Goal: Task Accomplishment & Management: Manage account settings

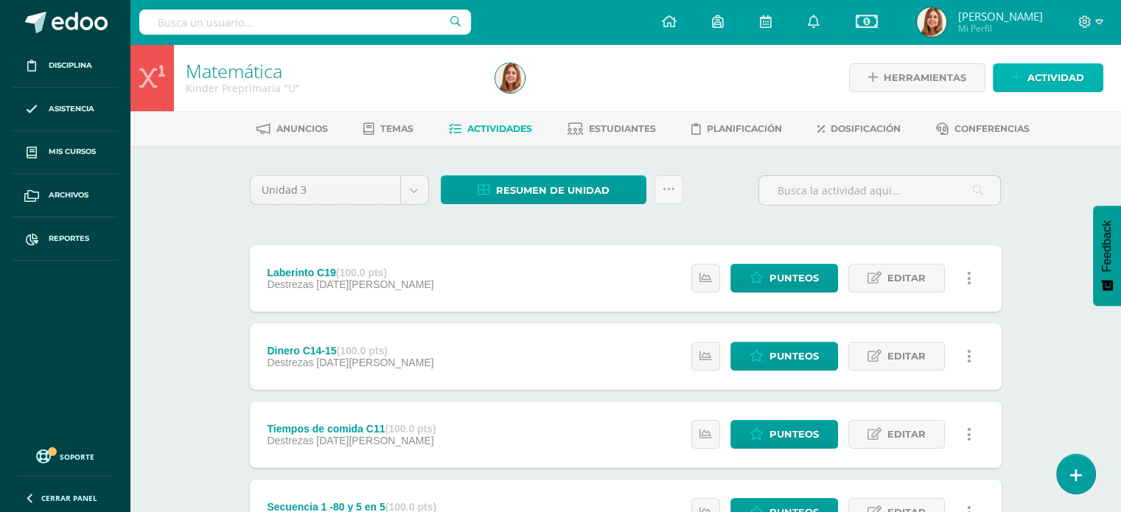
click at [1041, 86] on span "Actividad" at bounding box center [1055, 77] width 57 height 27
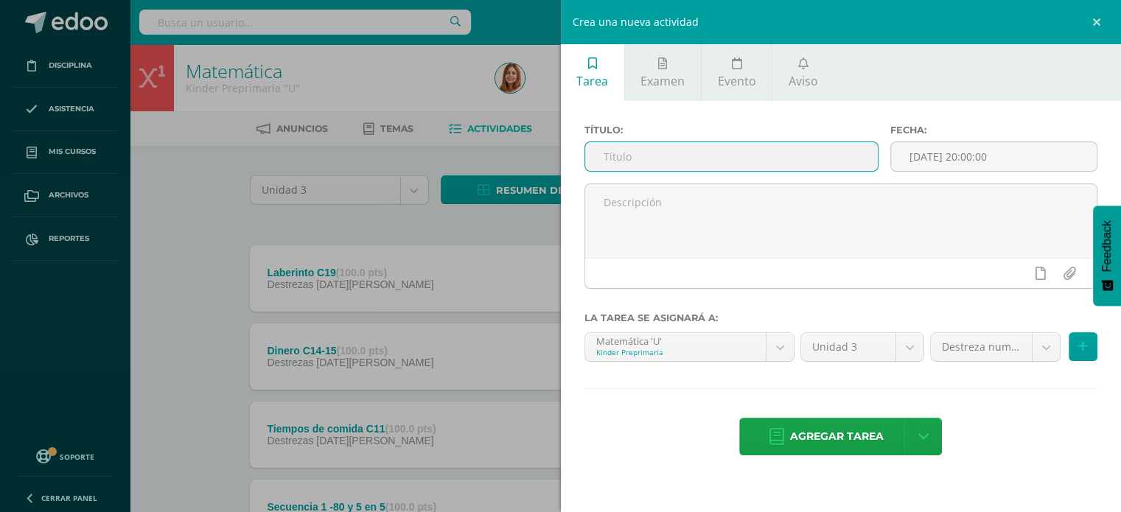
click at [608, 167] on input "text" at bounding box center [731, 156] width 293 height 29
type input "Dictado #2 / 1-80"
click at [1008, 157] on input "[DATE] 20:00:00" at bounding box center [994, 156] width 206 height 29
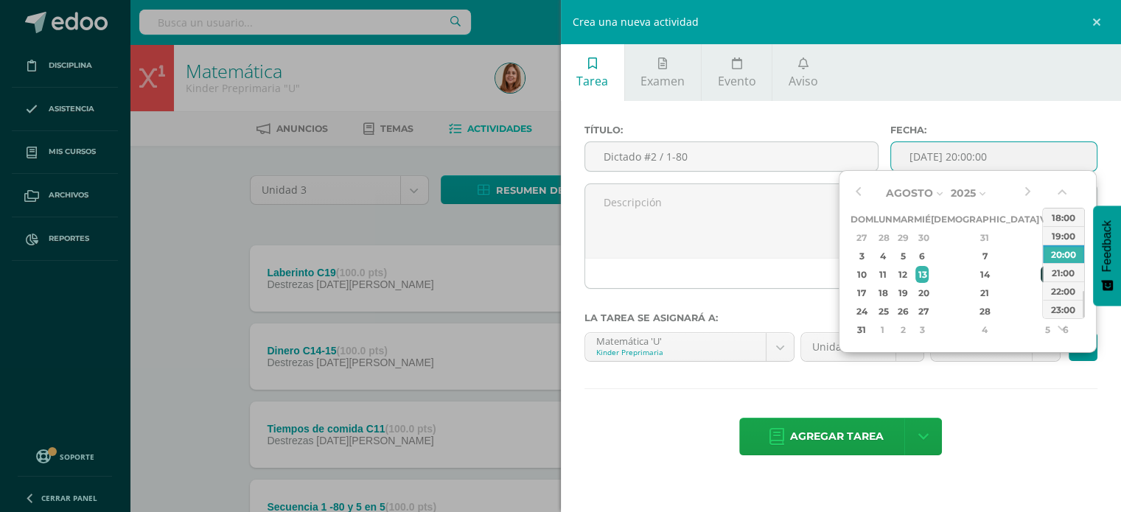
click at [1041, 270] on div "15" at bounding box center [1047, 274] width 13 height 17
click at [968, 276] on div "14" at bounding box center [984, 274] width 87 height 17
type input "2025-08-14 20:00"
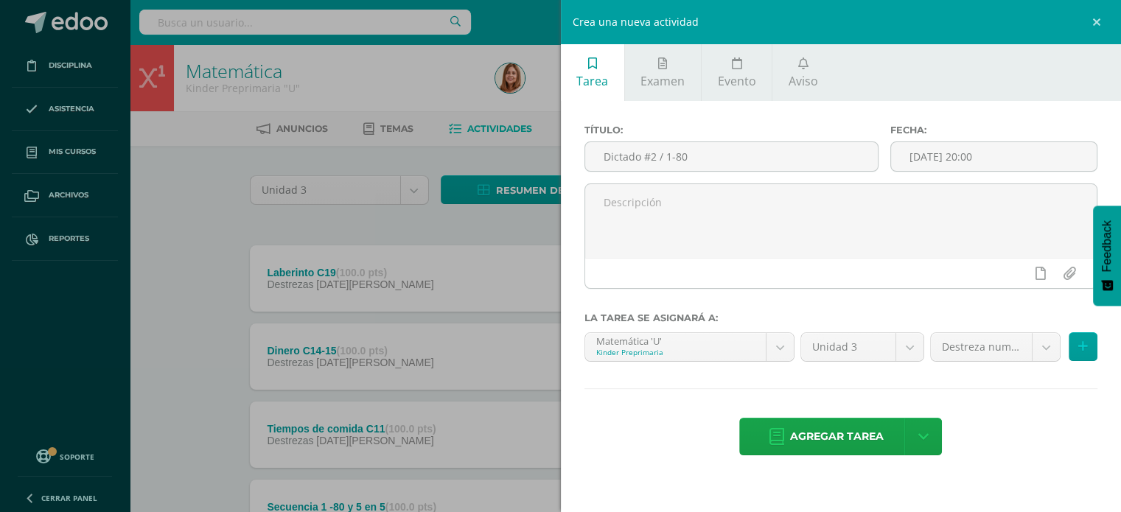
click at [1024, 443] on div "Agregar tarea Agregar tarea y ocultar" at bounding box center [841, 438] width 514 height 41
click at [868, 427] on span "Agregar tarea" at bounding box center [837, 437] width 94 height 36
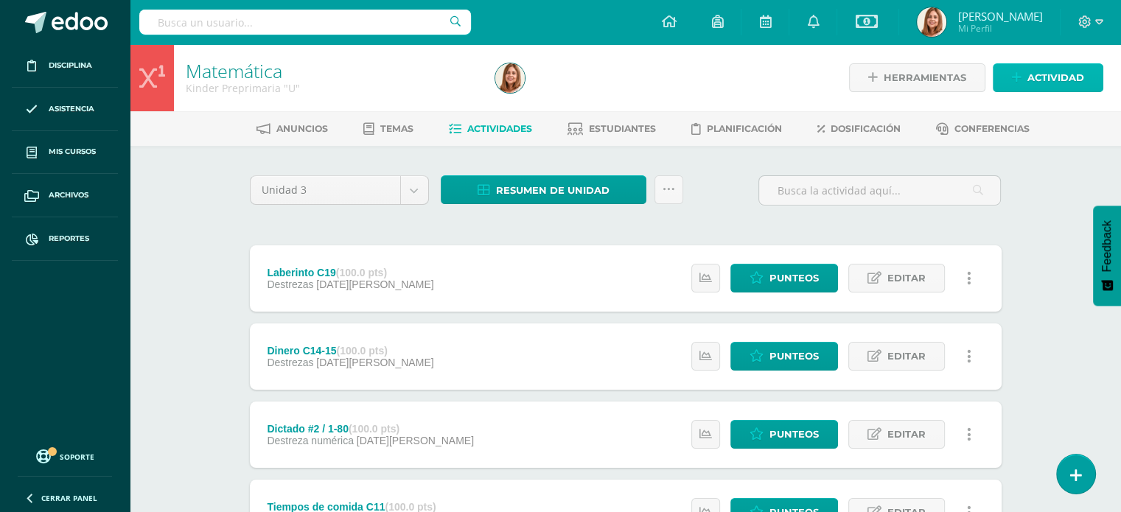
click at [1060, 80] on span "Actividad" at bounding box center [1055, 77] width 57 height 27
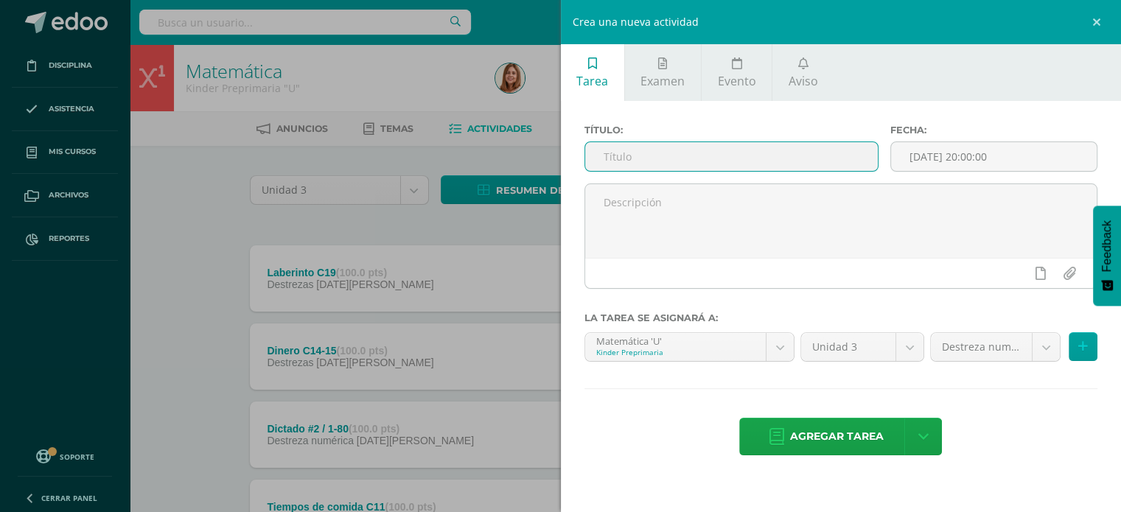
click at [613, 155] on input "text" at bounding box center [731, 156] width 293 height 29
type input "Suma y resta / folleto"
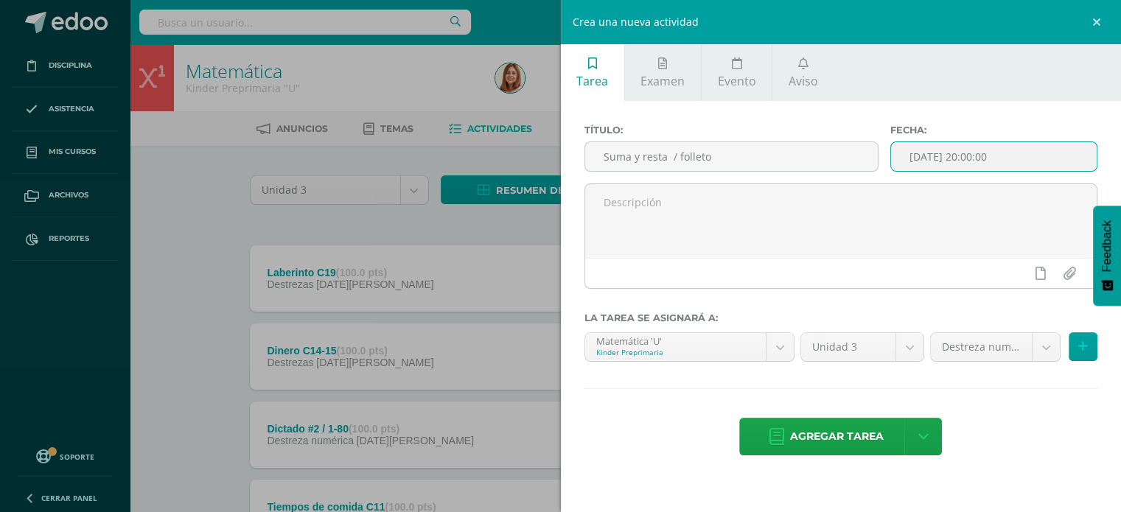
click at [1024, 147] on input "[DATE] 20:00:00" at bounding box center [994, 156] width 206 height 29
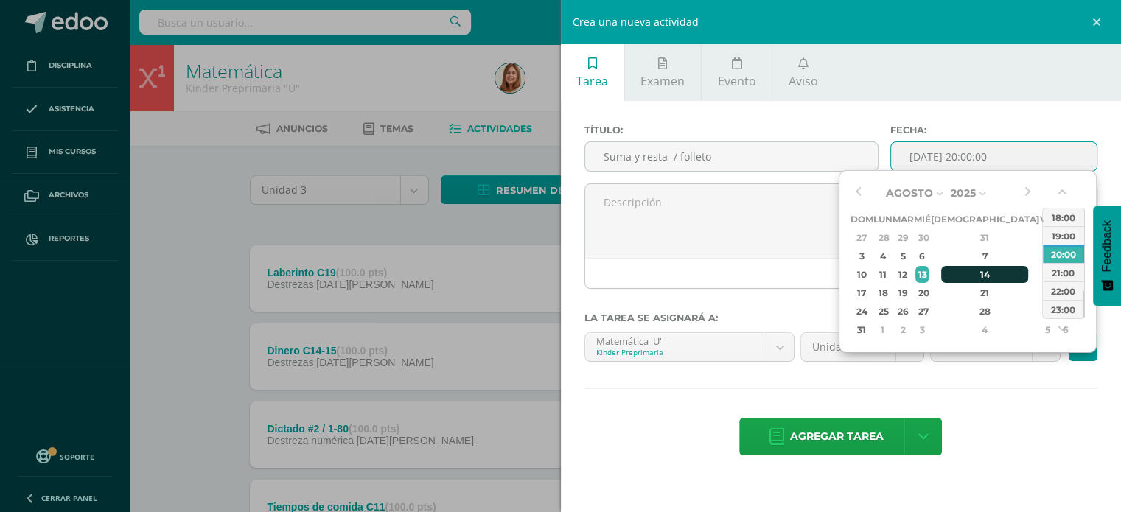
click at [969, 277] on div "14" at bounding box center [984, 274] width 87 height 17
type input "2025-08-14 20:00"
click at [1019, 455] on div "Agregar tarea Agregar tarea y ocultar" at bounding box center [841, 438] width 514 height 41
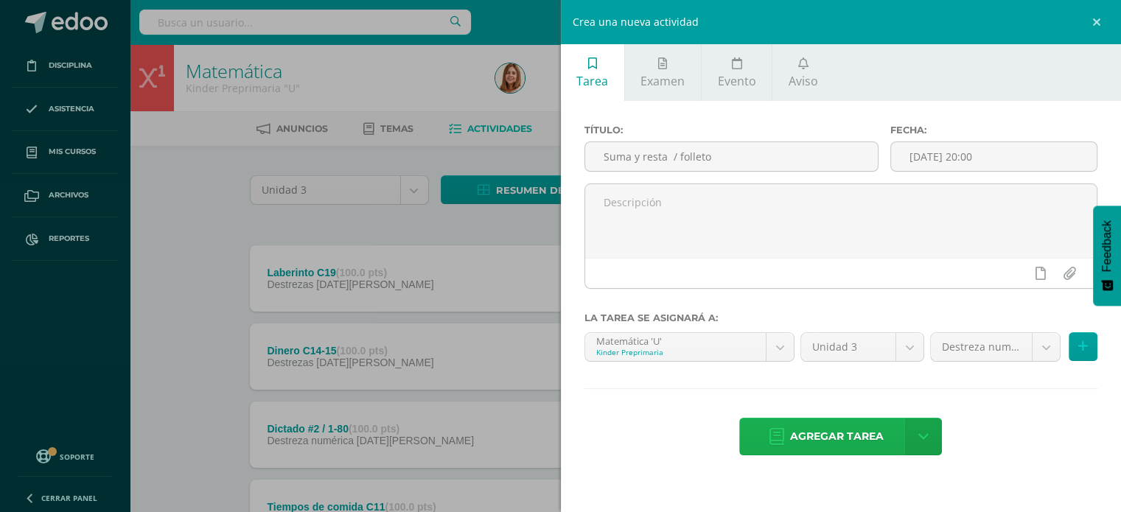
click at [861, 433] on span "Agregar tarea" at bounding box center [837, 437] width 94 height 36
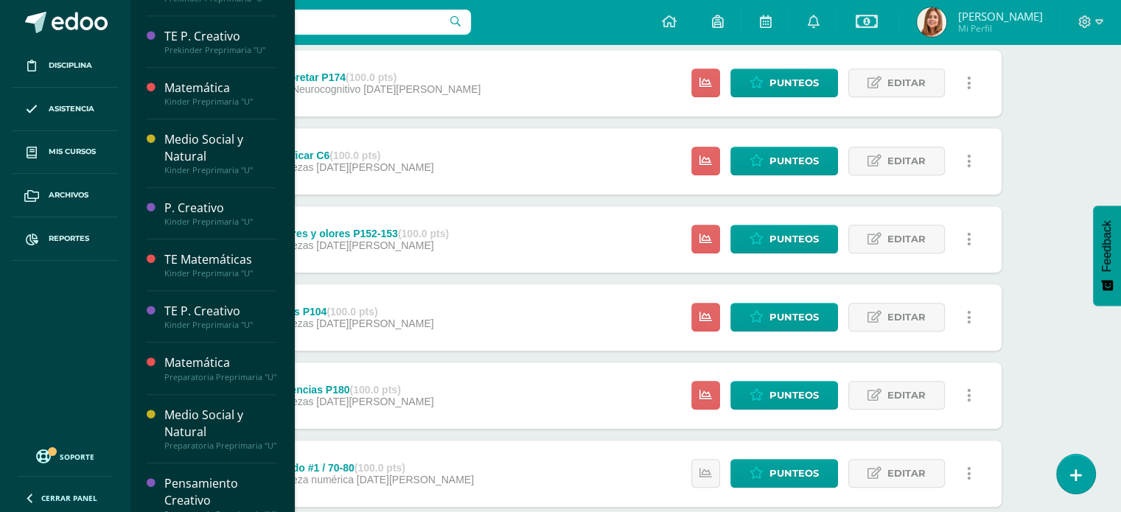
scroll to position [942, 0]
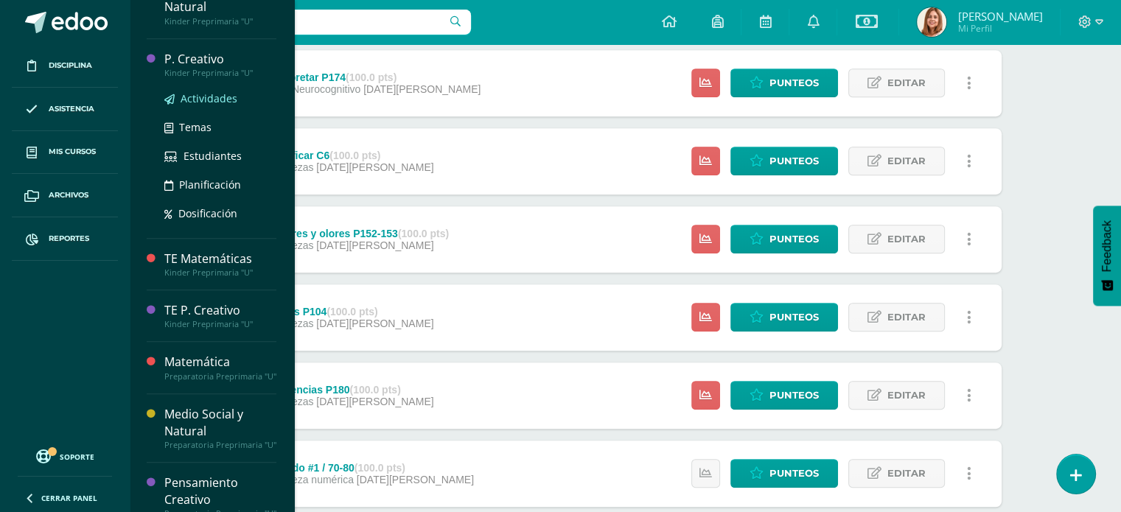
click at [200, 95] on span "Actividades" at bounding box center [209, 98] width 57 height 14
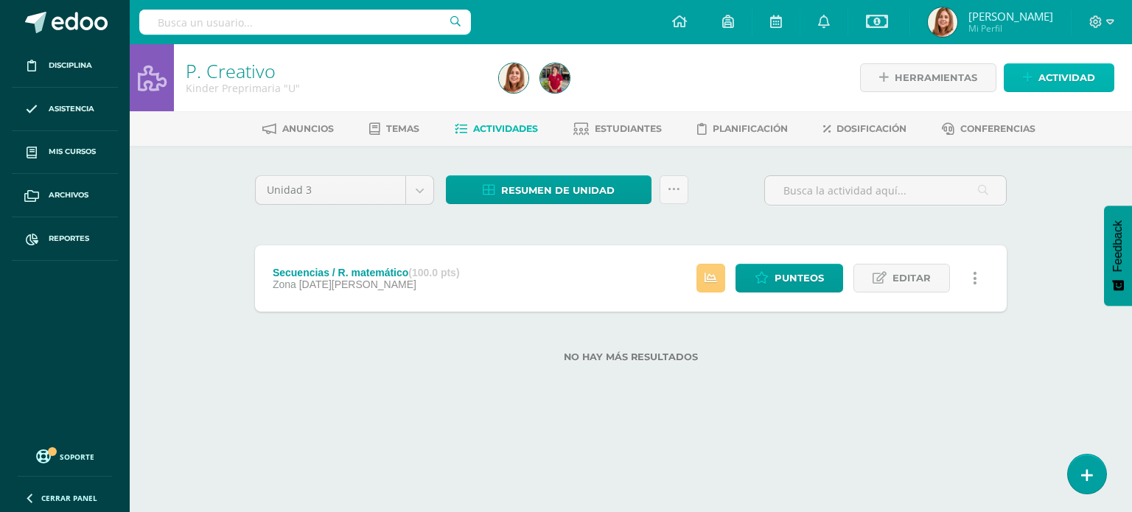
click at [1049, 73] on span "Actividad" at bounding box center [1066, 77] width 57 height 27
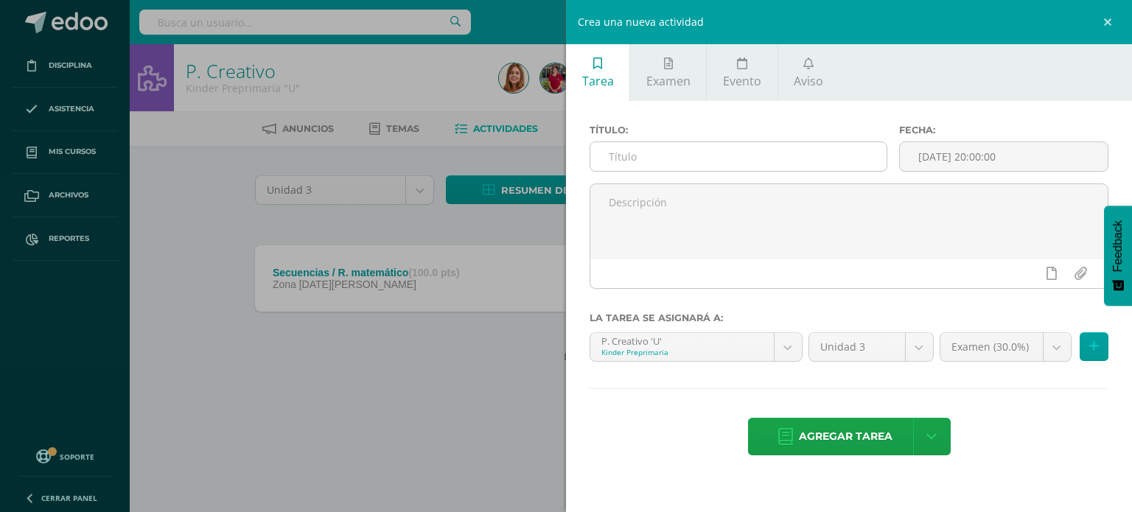
click at [688, 148] on input "text" at bounding box center [738, 156] width 296 height 29
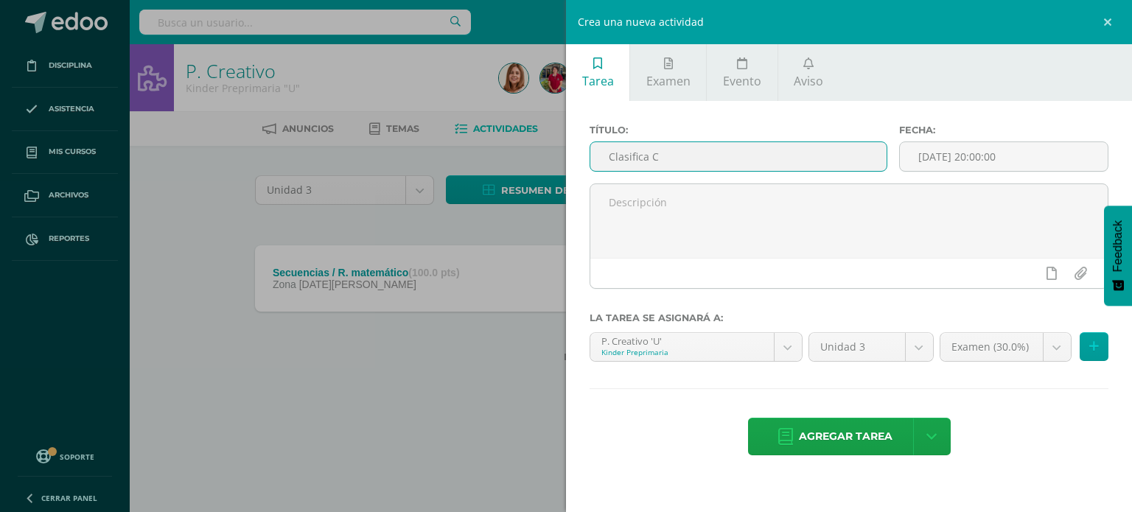
click at [688, 148] on input "Clasifica C" at bounding box center [738, 156] width 296 height 29
click at [688, 148] on input "Clasifica C6" at bounding box center [738, 156] width 296 height 29
type input "Clasifica / R. Abstracto"
click at [1028, 157] on input "[DATE] 20:00:00" at bounding box center [1004, 156] width 208 height 29
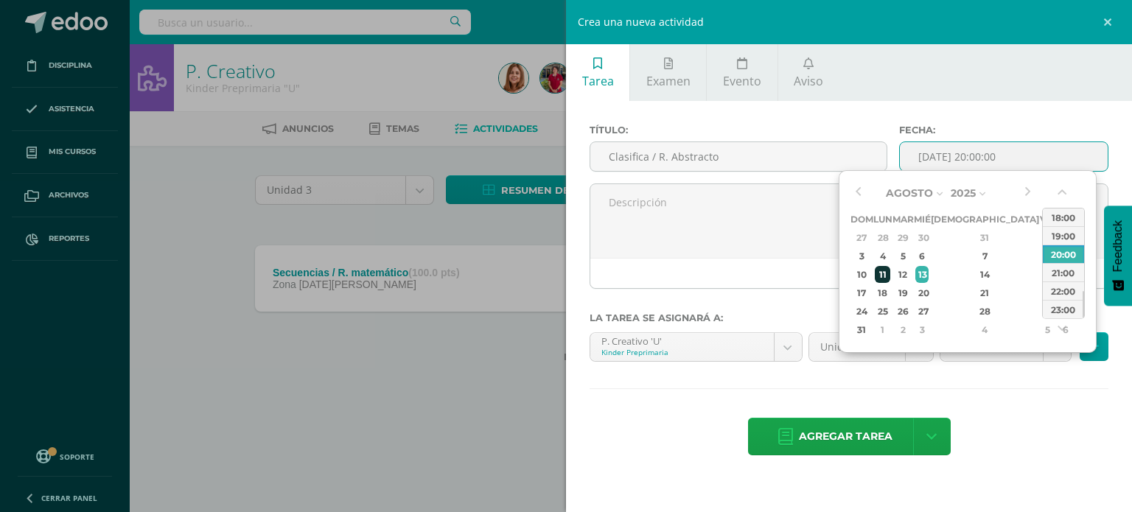
click at [889, 276] on div "11" at bounding box center [882, 274] width 15 height 17
type input "2025-08-11 20:00"
click at [1007, 418] on div "Agregar tarea Agregar tarea y ocultar" at bounding box center [849, 438] width 519 height 41
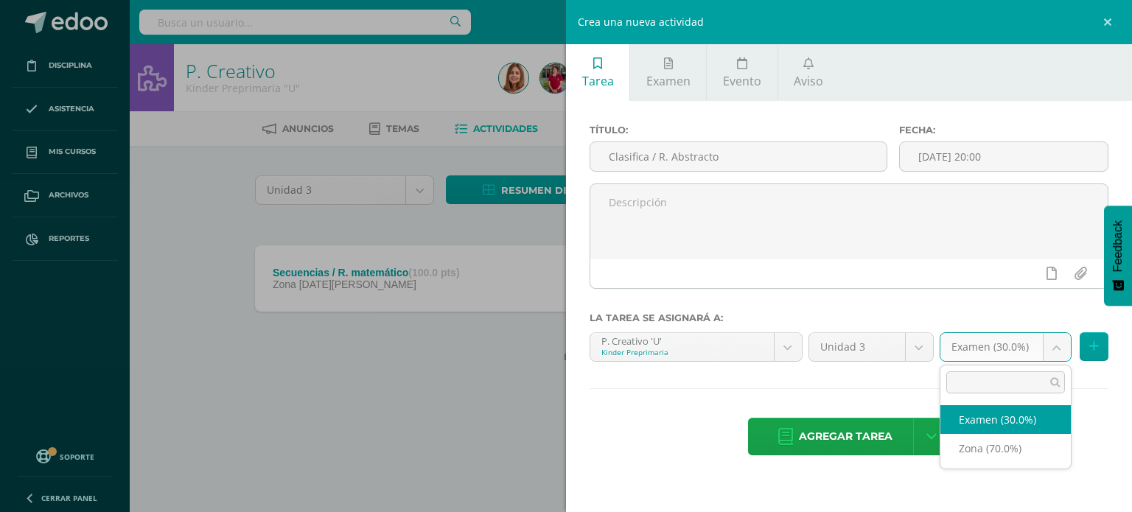
click at [1055, 358] on body "Disciplina Asistencia Mis cursos Archivos Reportes Soporte Ayuda Reportar un pr…" at bounding box center [566, 205] width 1132 height 410
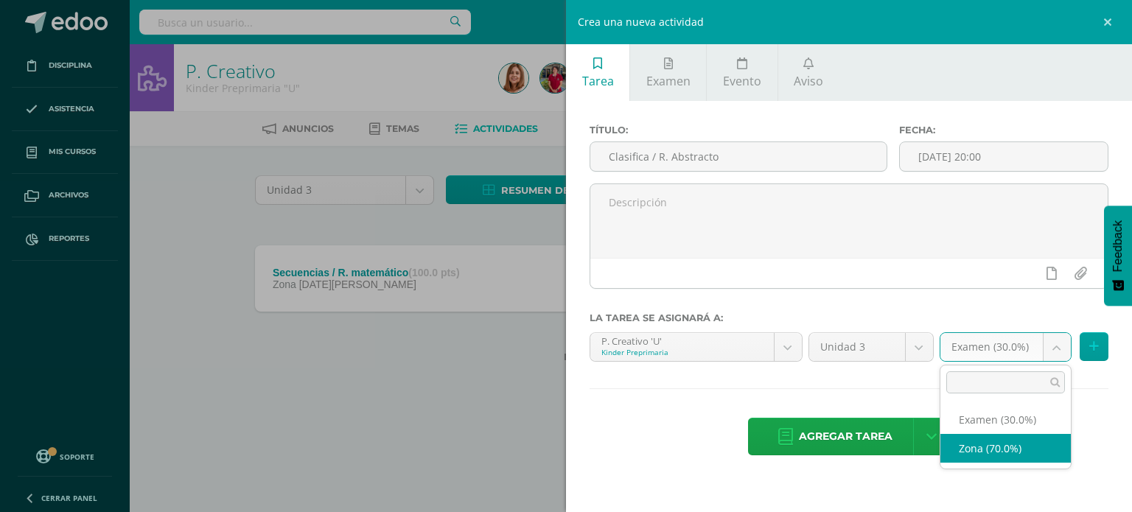
select select "201446"
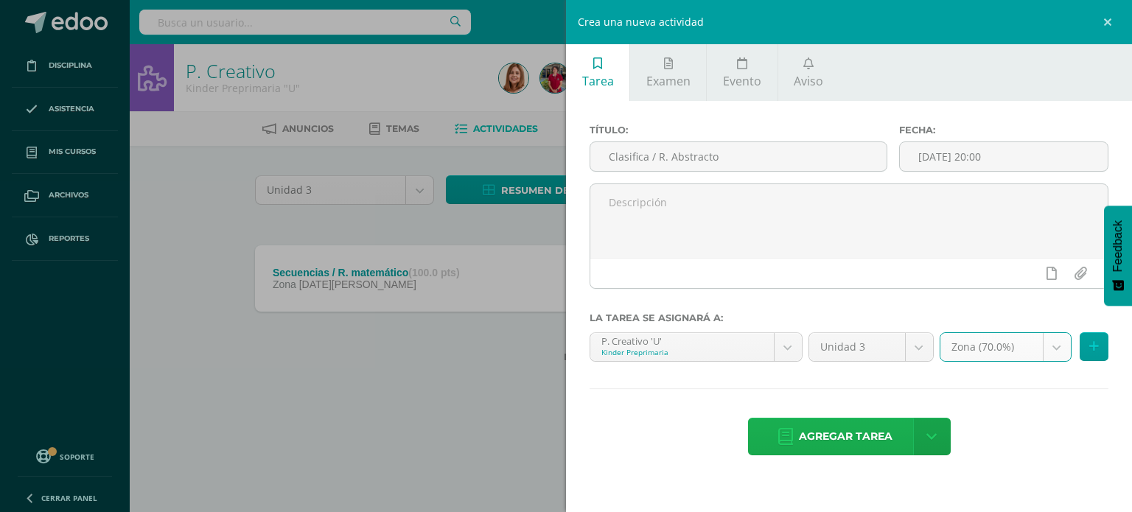
click at [865, 441] on span "Agregar tarea" at bounding box center [846, 437] width 94 height 36
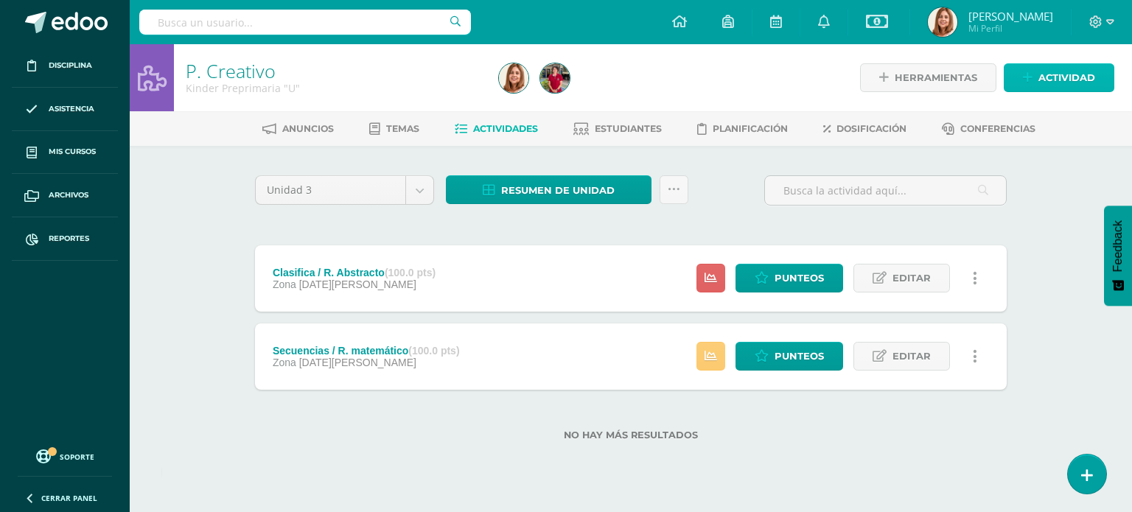
click at [1064, 80] on span "Actividad" at bounding box center [1066, 77] width 57 height 27
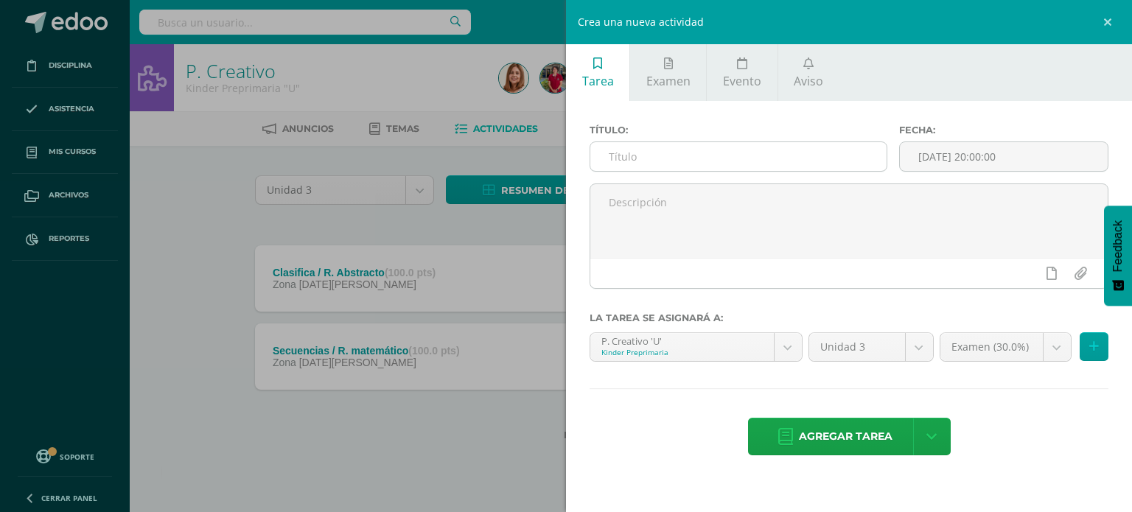
click at [651, 153] on input "text" at bounding box center [738, 156] width 296 height 29
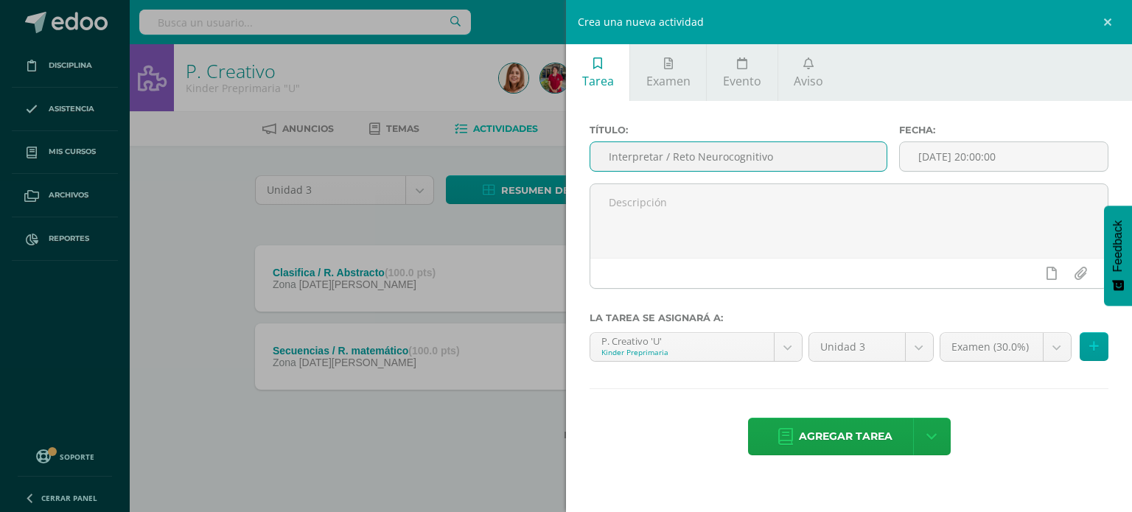
click at [661, 155] on input "Interpretar / Reto Neurocognitivo" at bounding box center [738, 156] width 296 height 29
click at [671, 155] on input "Interpretar P74 / Reto Neurocognitivo" at bounding box center [738, 156] width 296 height 29
type input "Interpretar P174 / Reto Neurocognitivo"
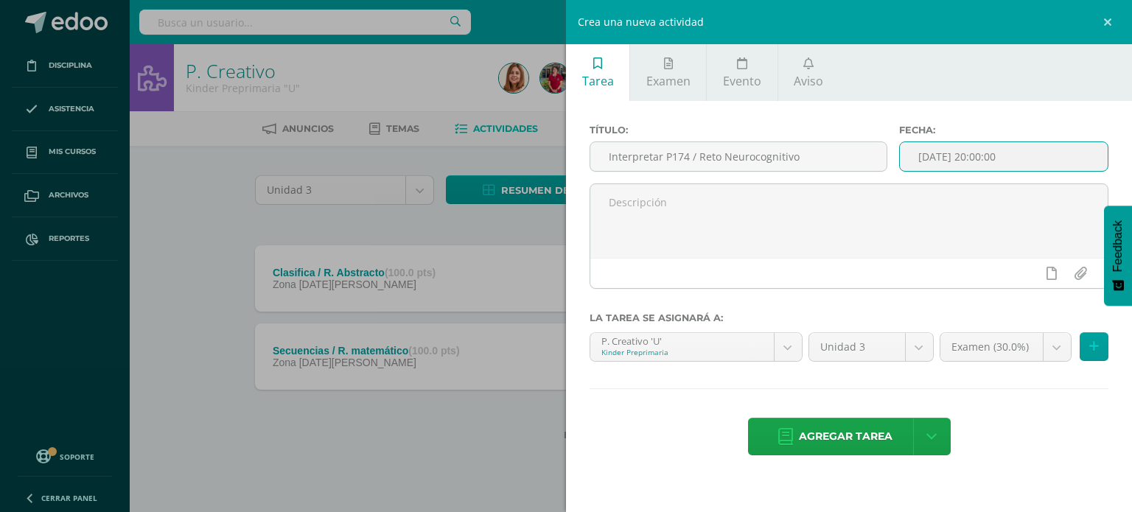
click at [1032, 150] on input "[DATE] 20:00:00" at bounding box center [1004, 156] width 208 height 29
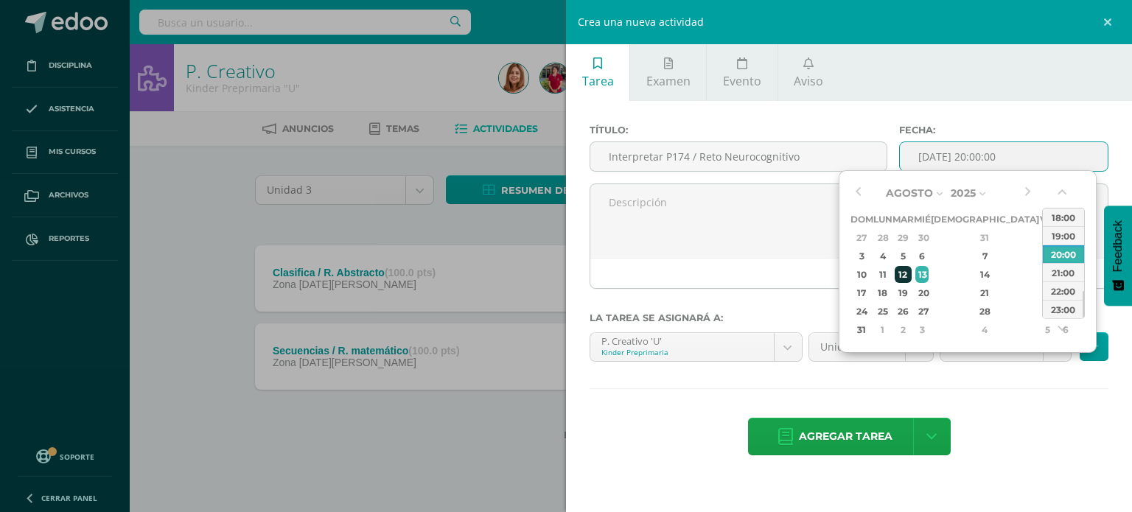
click at [912, 273] on div "12" at bounding box center [903, 274] width 17 height 17
type input "2025-08-12 20:00"
click at [1012, 395] on div "Título: Interpretar P174 / Reto Neurocognitivo Fecha: 2025-08-12 20:00 La tarea…" at bounding box center [849, 291] width 566 height 381
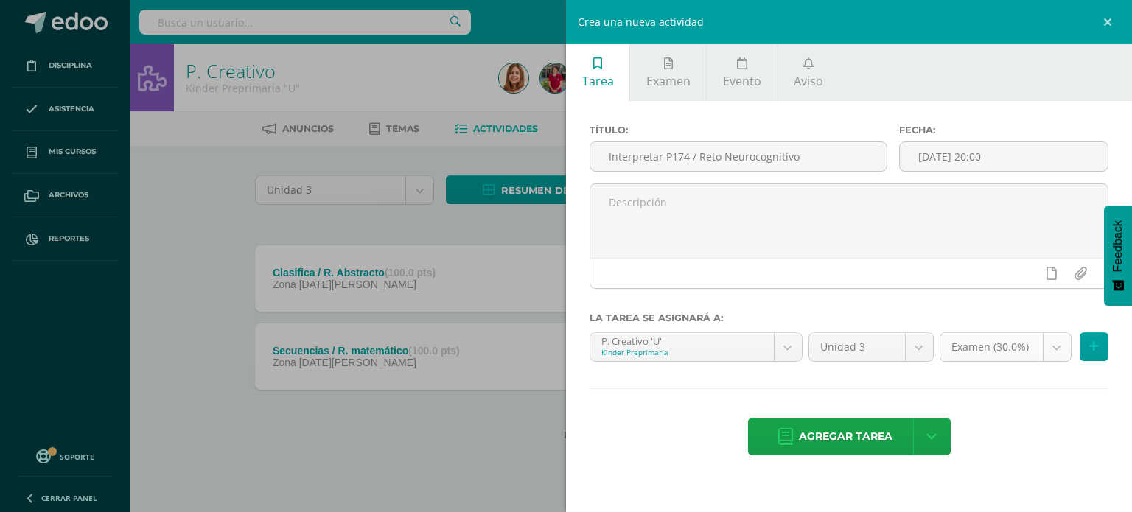
click at [1058, 356] on body "Tarea asignada exitosamente Disciplina Asistencia Mis cursos Archivos Reportes …" at bounding box center [566, 244] width 1132 height 488
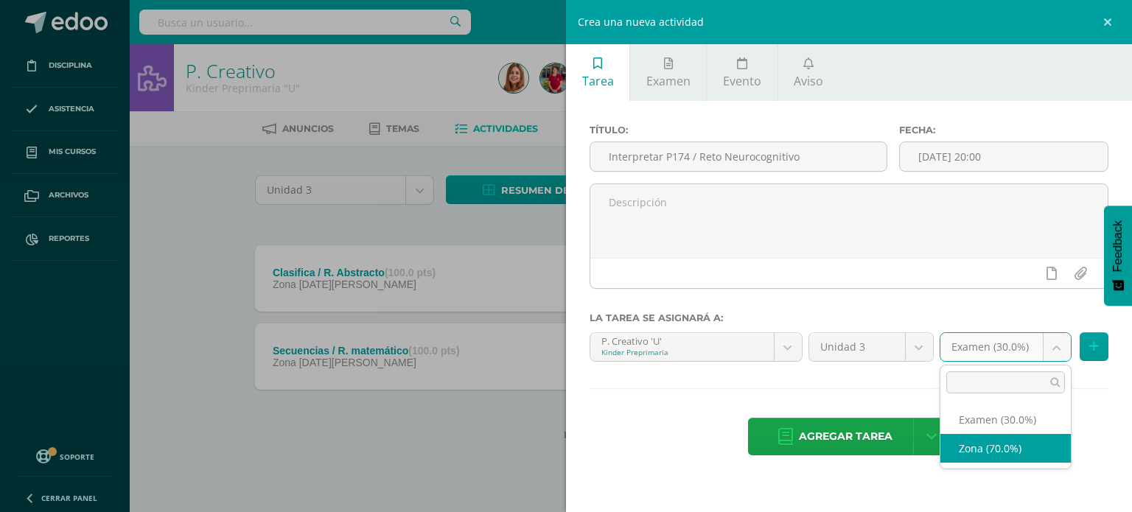
select select "201446"
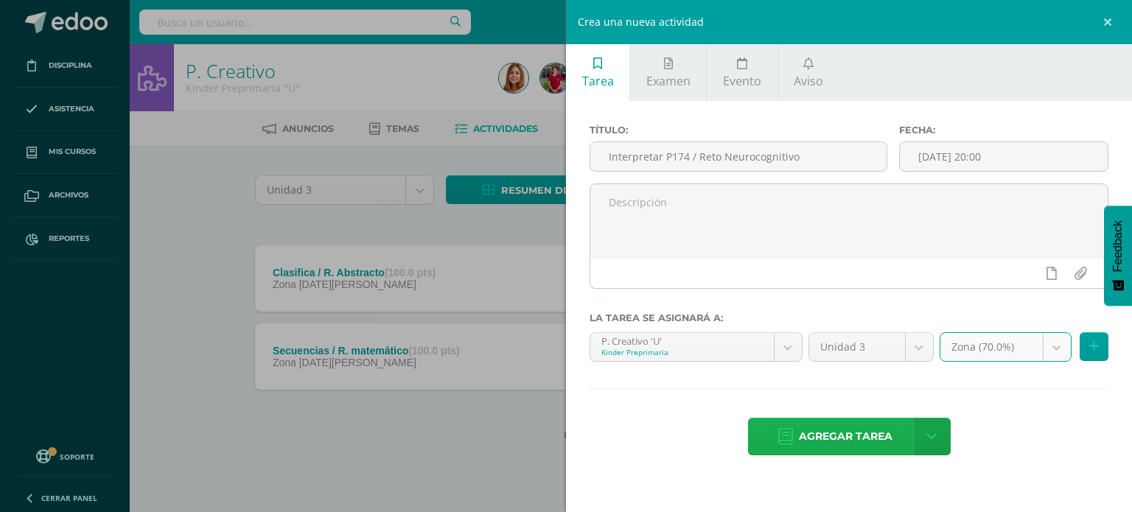
click at [870, 444] on span "Agregar tarea" at bounding box center [846, 437] width 94 height 36
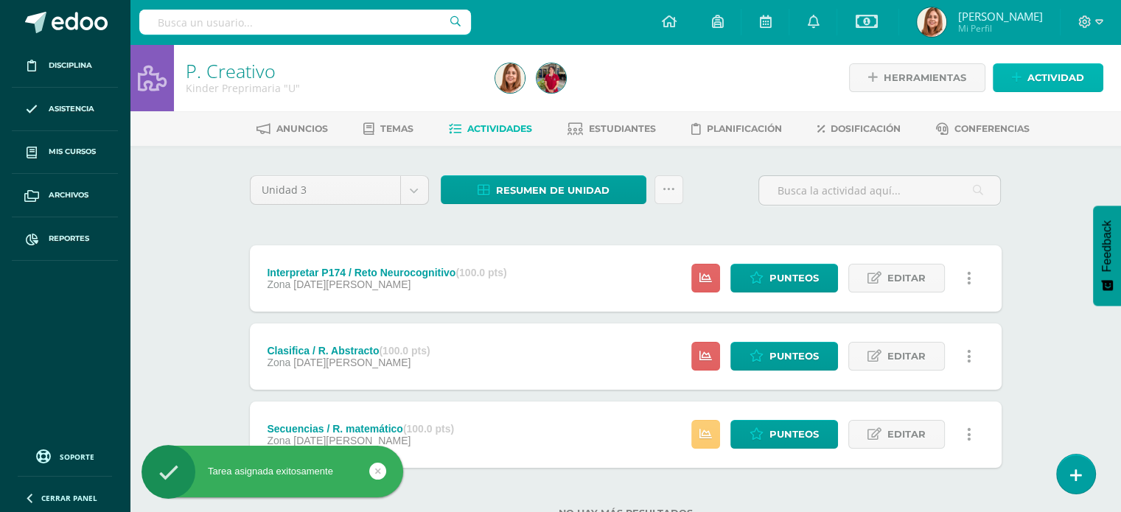
click at [1070, 76] on span "Actividad" at bounding box center [1055, 77] width 57 height 27
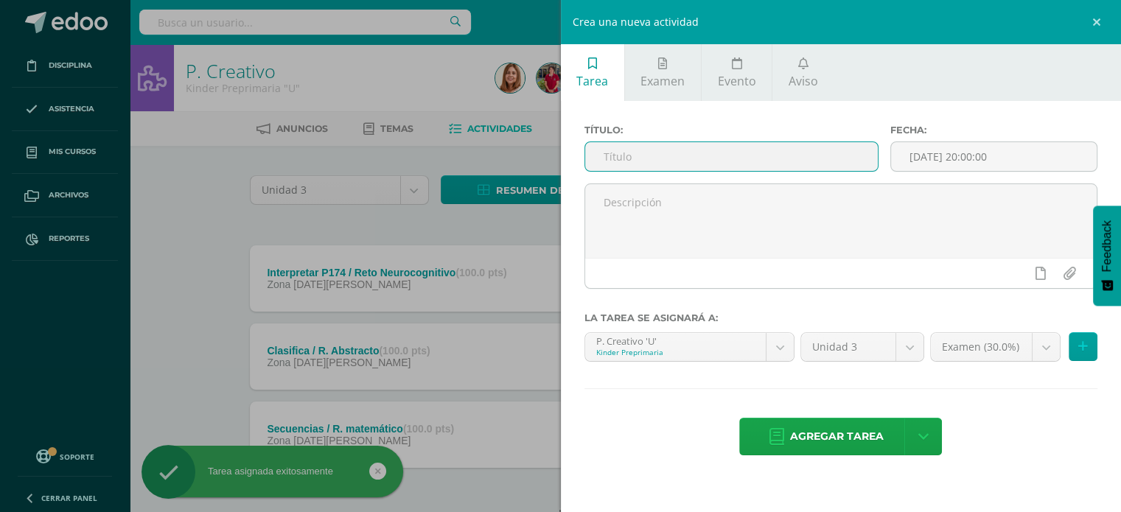
click at [682, 155] on input "text" at bounding box center [731, 156] width 293 height 29
type input "R"
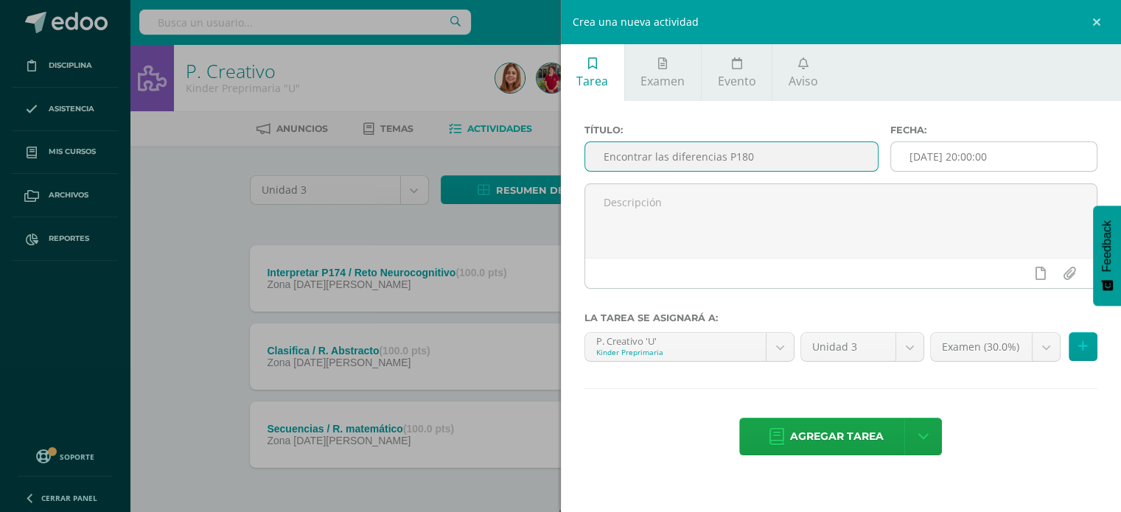
type input "Encontrar las diferencias P180"
click at [1037, 150] on input "[DATE] 20:00:00" at bounding box center [994, 156] width 206 height 29
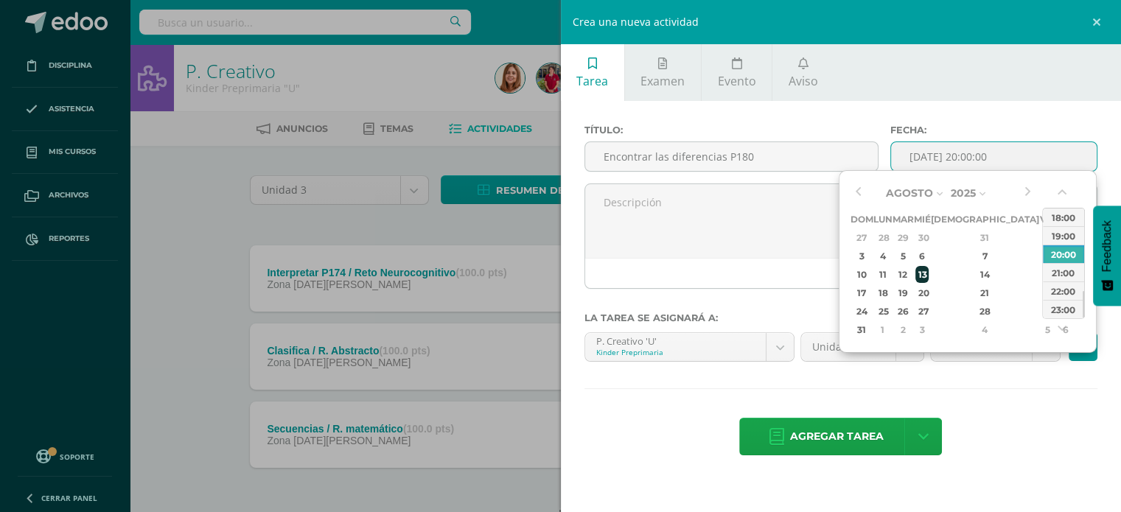
click at [929, 273] on div "13" at bounding box center [921, 274] width 13 height 17
type input "[DATE] 20:00"
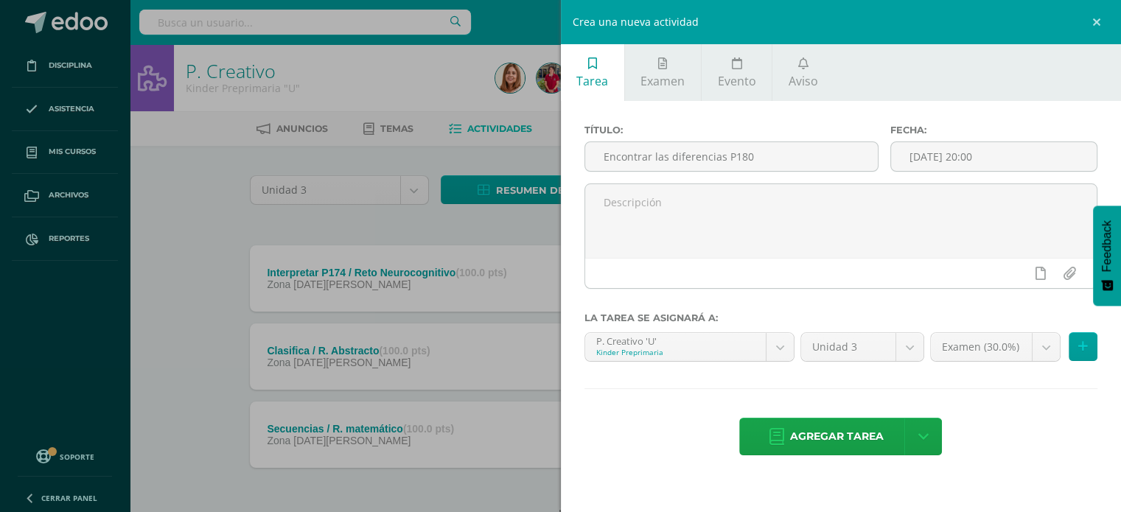
click at [990, 434] on div "Agregar tarea Agregar tarea y ocultar" at bounding box center [841, 438] width 514 height 41
click at [1044, 344] on body "Tarea asignada exitosamente Disciplina Asistencia Mis cursos Archivos Reportes …" at bounding box center [560, 283] width 1121 height 566
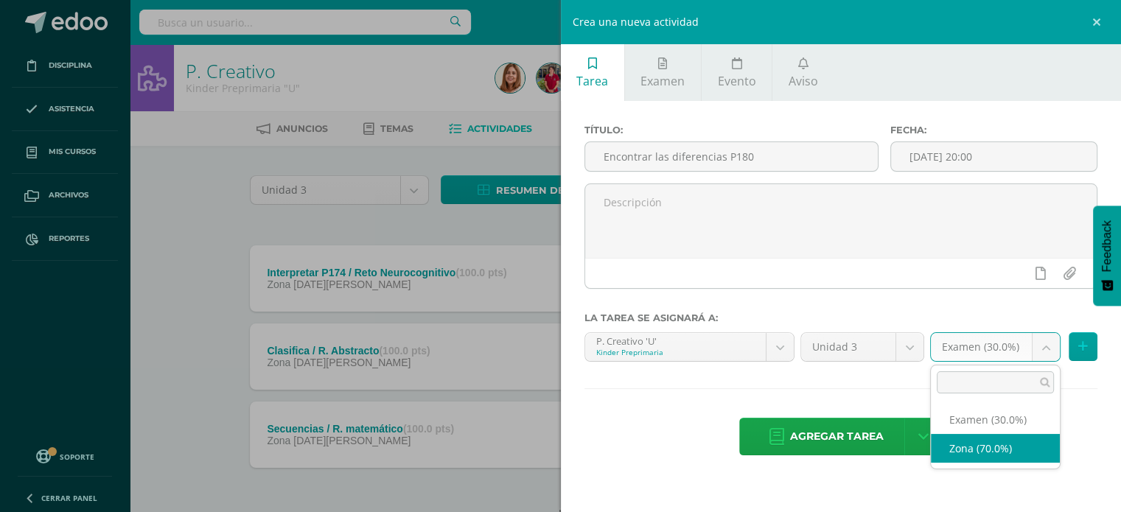
select select "201446"
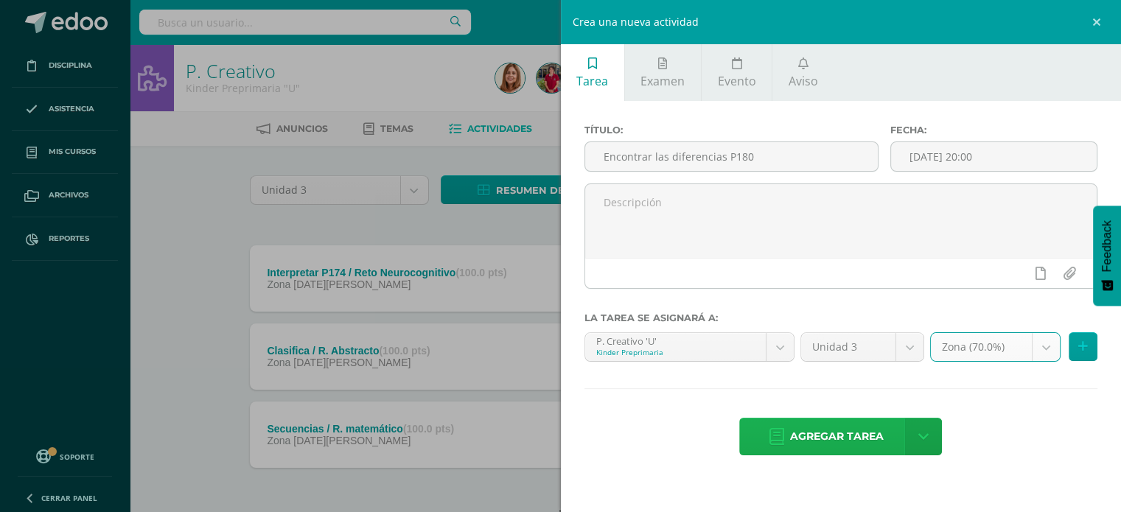
click at [856, 441] on span "Agregar tarea" at bounding box center [837, 437] width 94 height 36
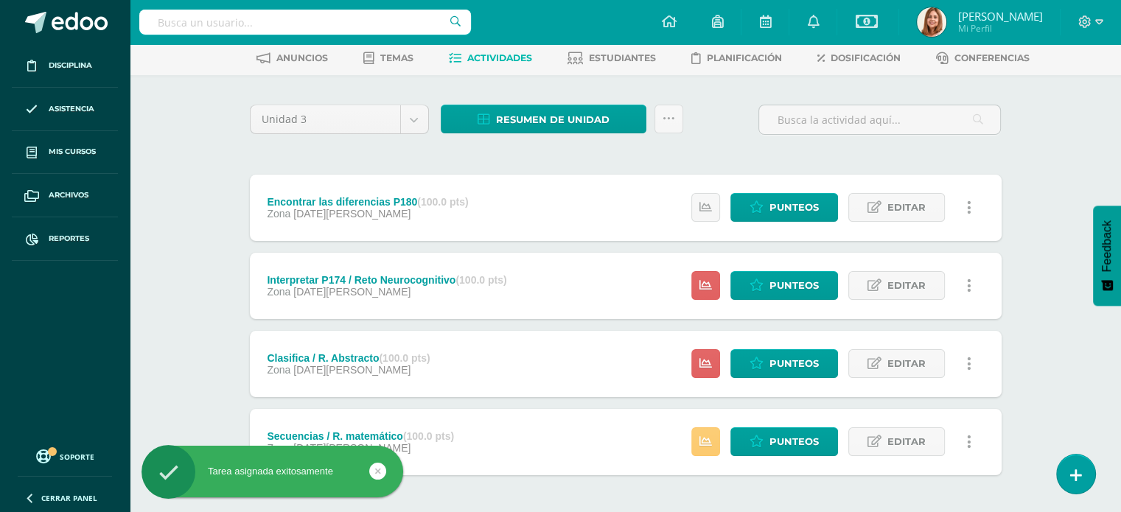
scroll to position [71, 0]
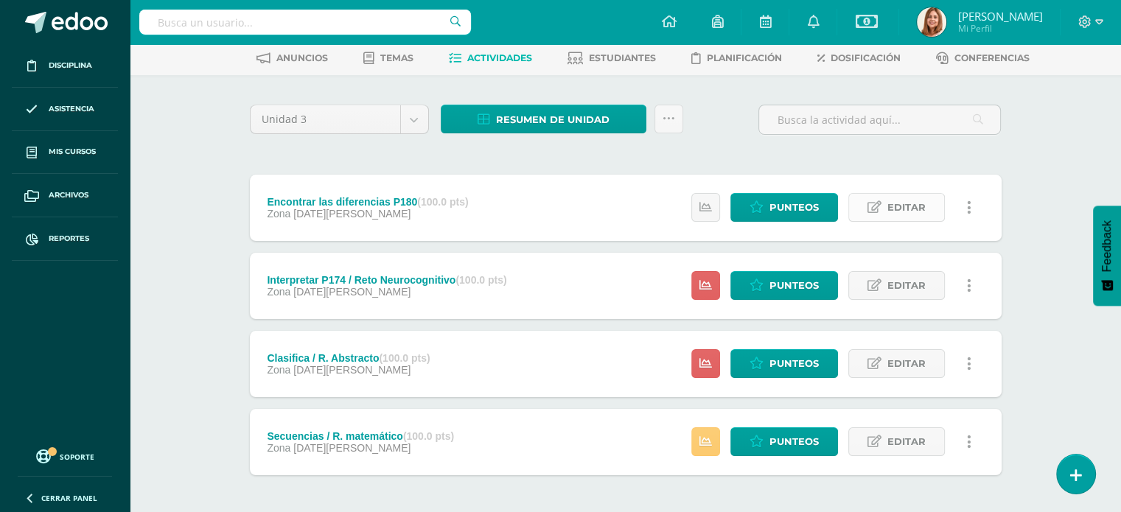
click at [922, 215] on span "Editar" at bounding box center [906, 207] width 38 height 27
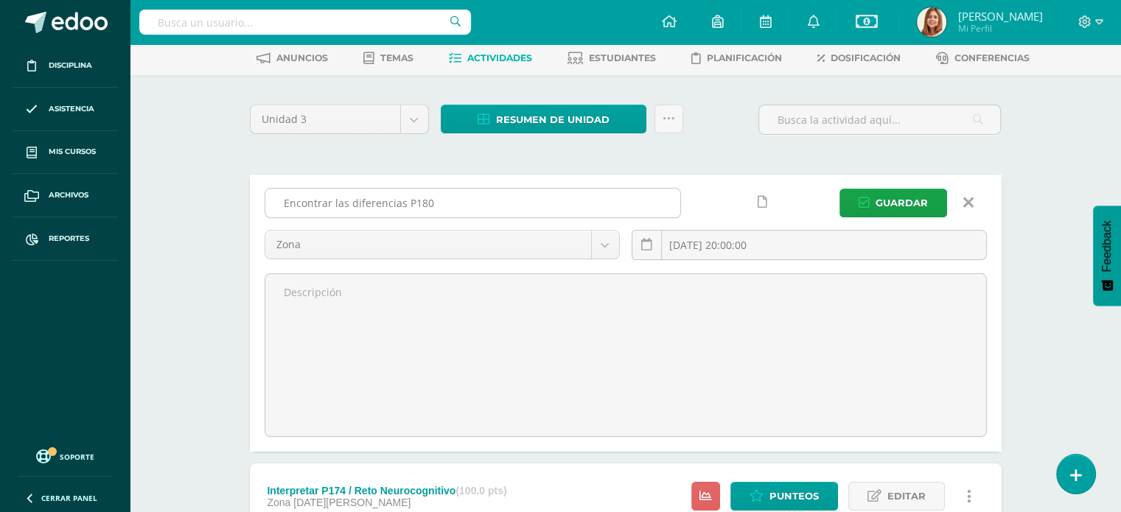
click at [475, 209] on input "Encontrar las diferencias P180" at bounding box center [472, 203] width 415 height 29
type input "Encontrar las diferencias P180/ R. Espacial"
click at [889, 197] on span "Guardar" at bounding box center [901, 202] width 52 height 27
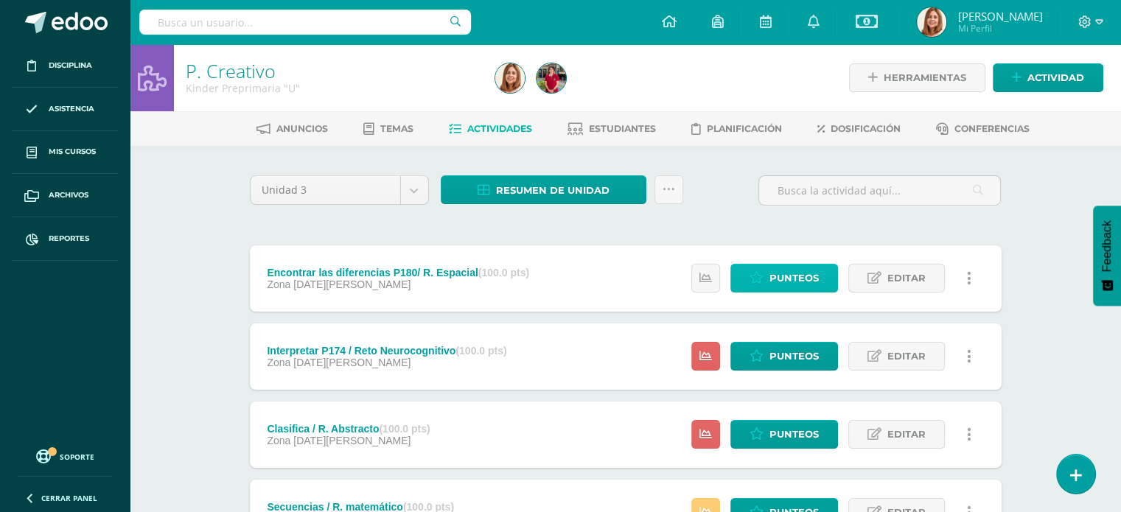
click at [793, 279] on span "Punteos" at bounding box center [793, 278] width 49 height 27
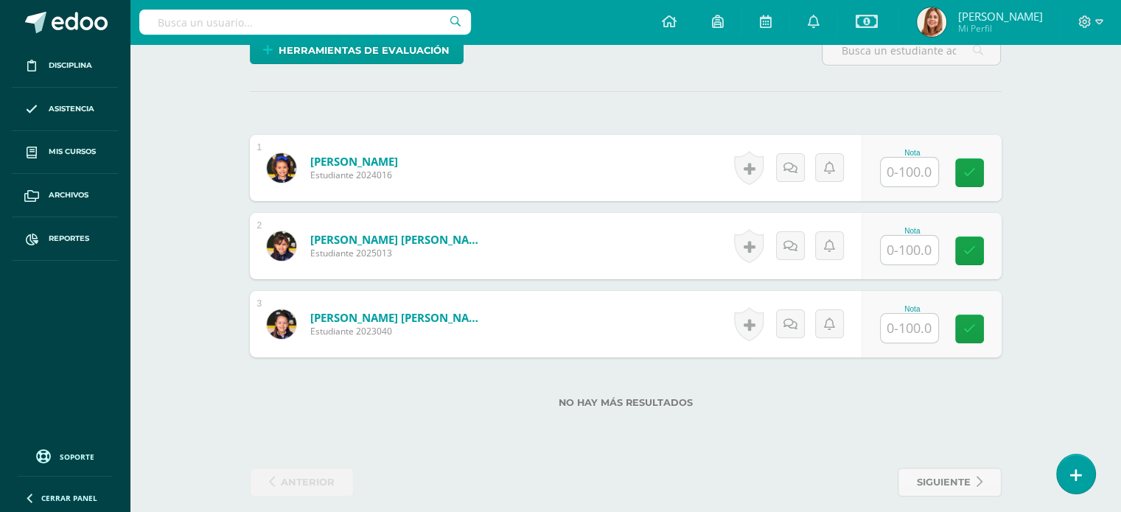
click at [900, 172] on input "text" at bounding box center [909, 172] width 57 height 29
type input "100"
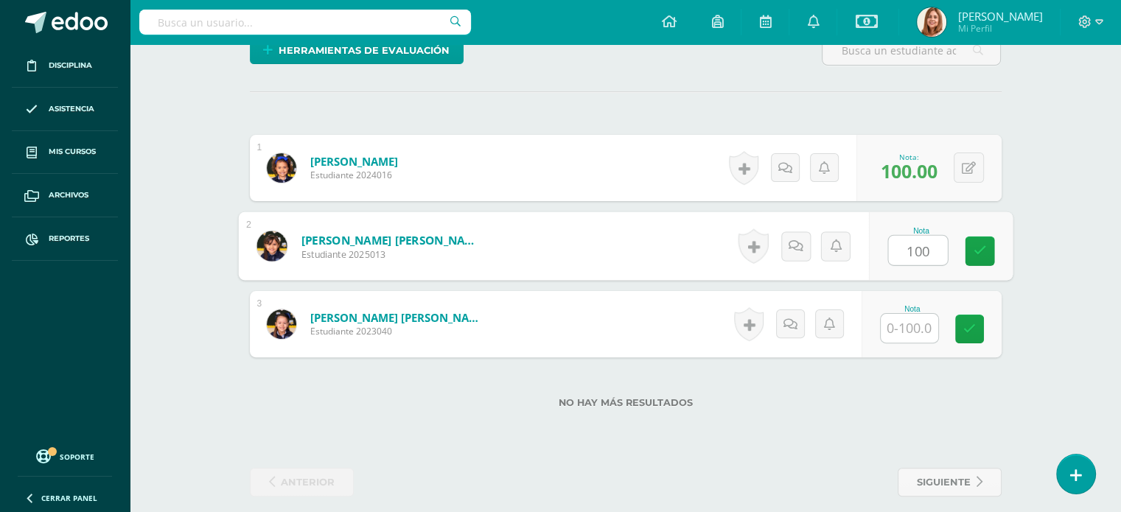
type input "100"
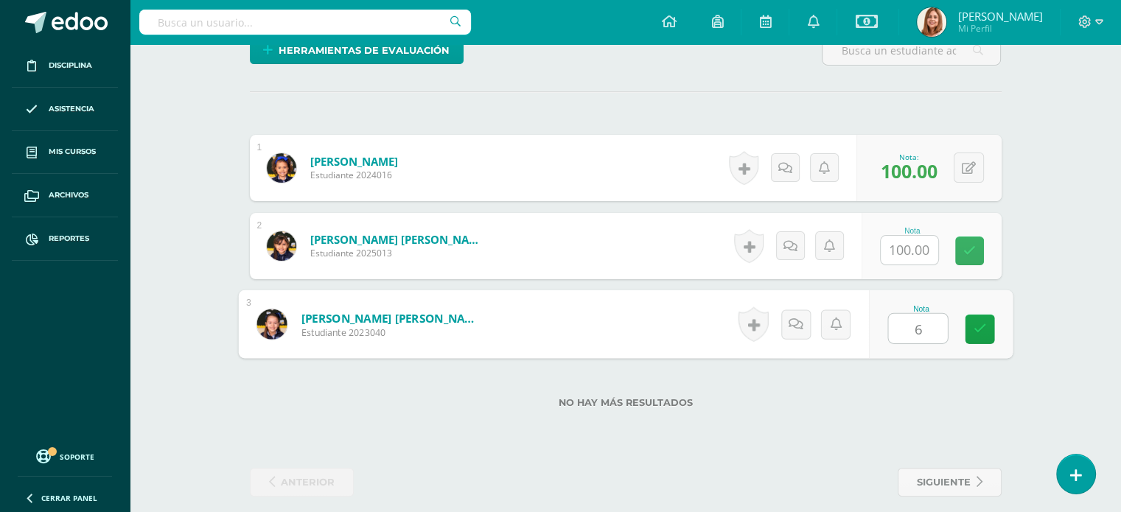
type input "60"
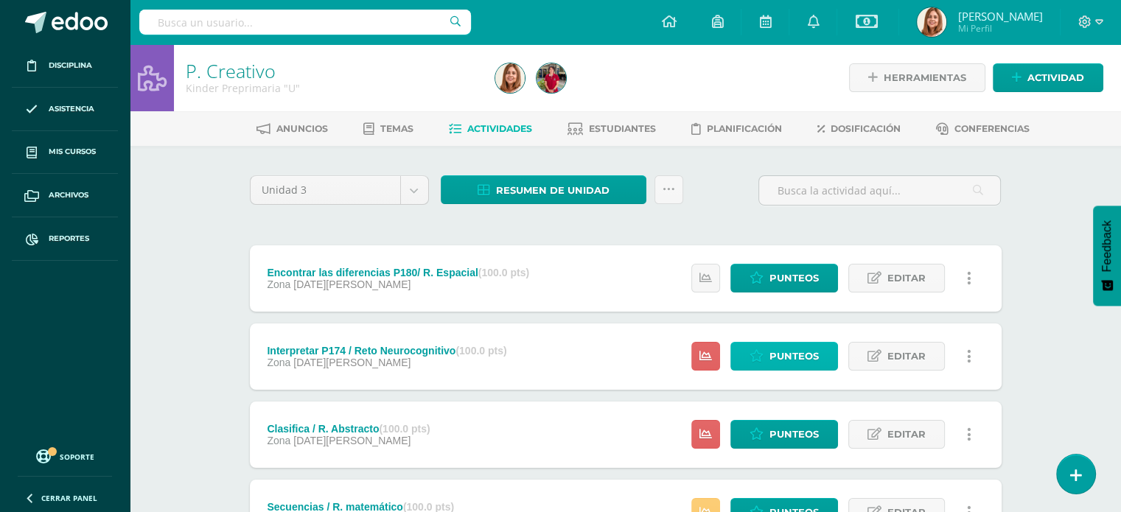
click at [796, 356] on span "Punteos" at bounding box center [793, 356] width 49 height 27
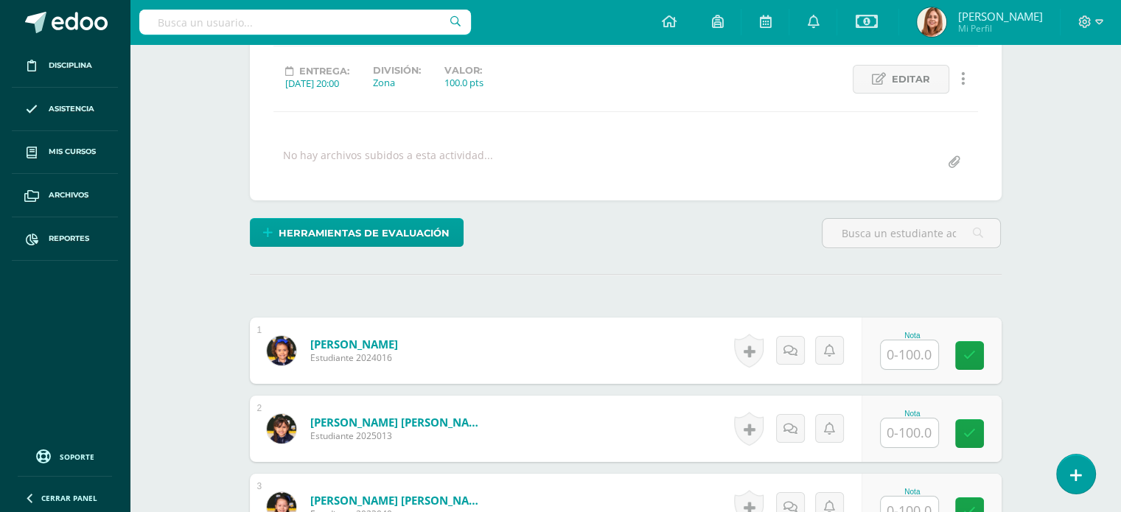
click at [920, 346] on input "text" at bounding box center [909, 354] width 57 height 29
type input "100"
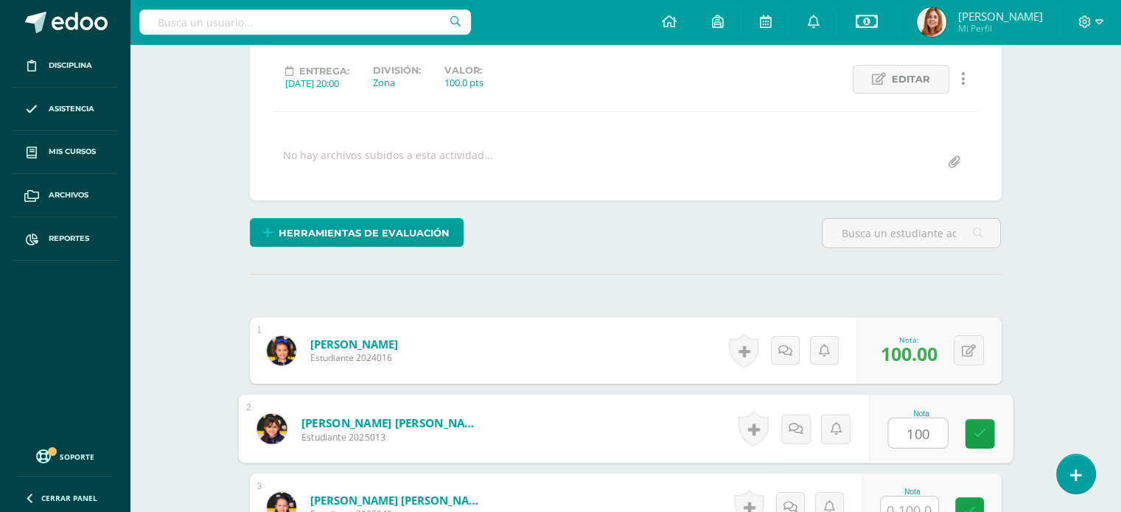
type input "100"
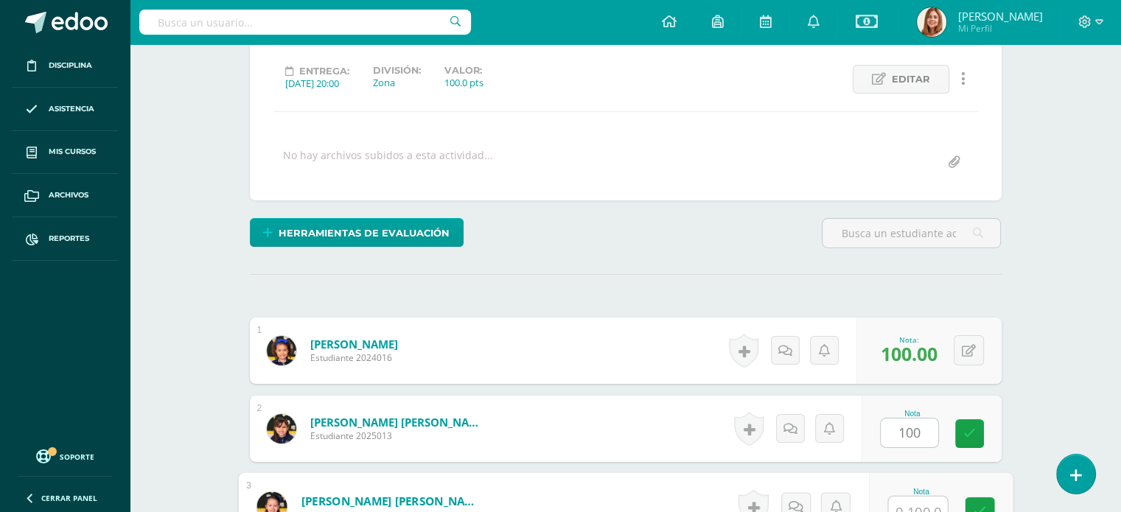
scroll to position [206, 0]
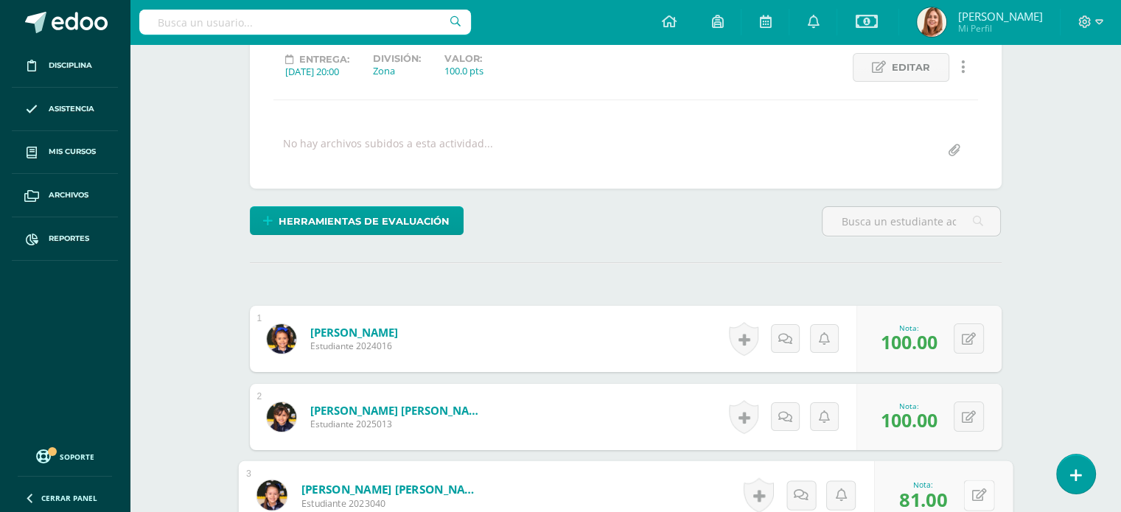
click at [968, 491] on button at bounding box center [978, 495] width 31 height 31
type input "80"
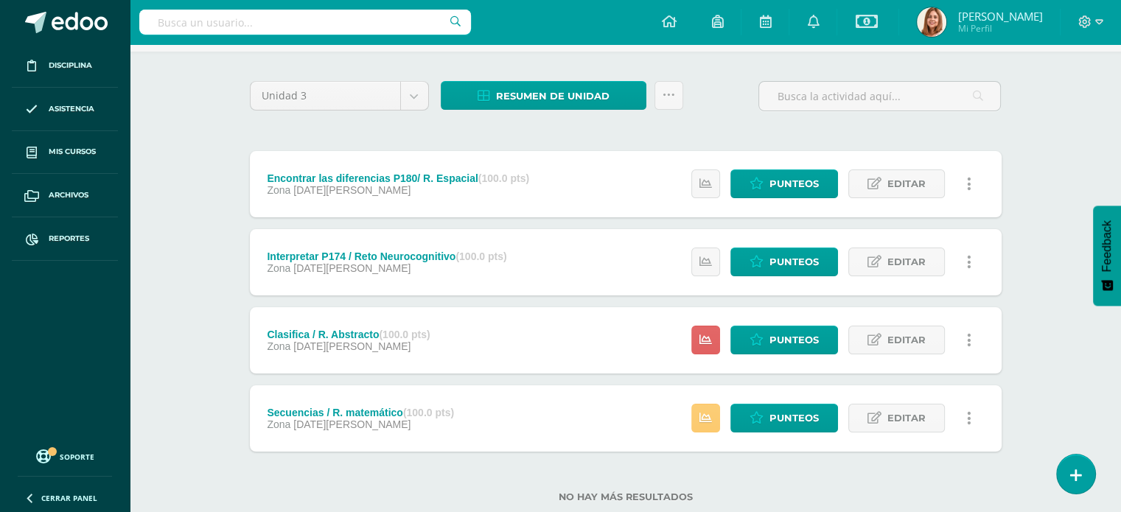
scroll to position [132, 0]
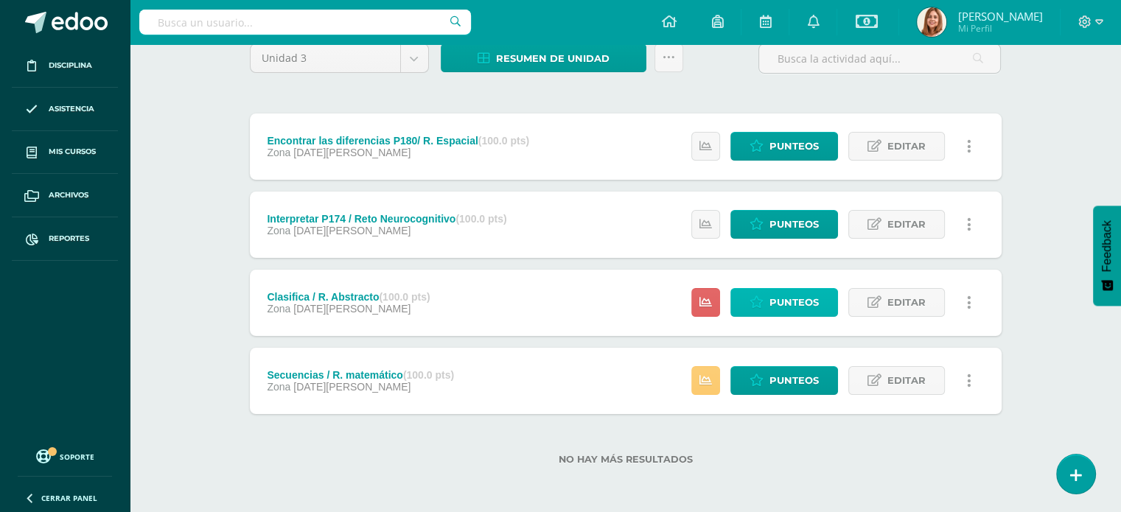
click at [777, 299] on span "Punteos" at bounding box center [793, 302] width 49 height 27
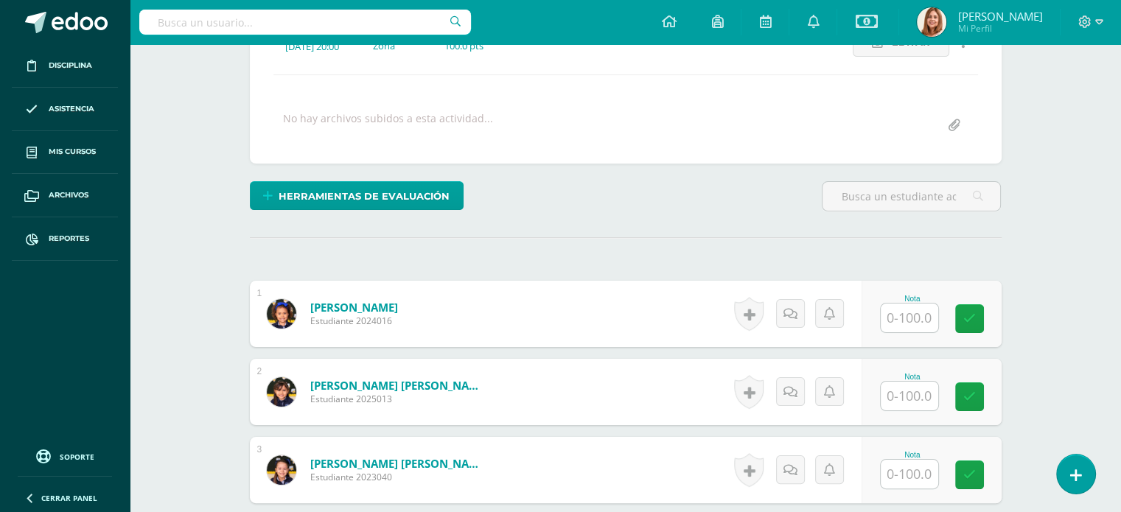
click at [916, 313] on input "text" at bounding box center [909, 318] width 57 height 29
type input "100"
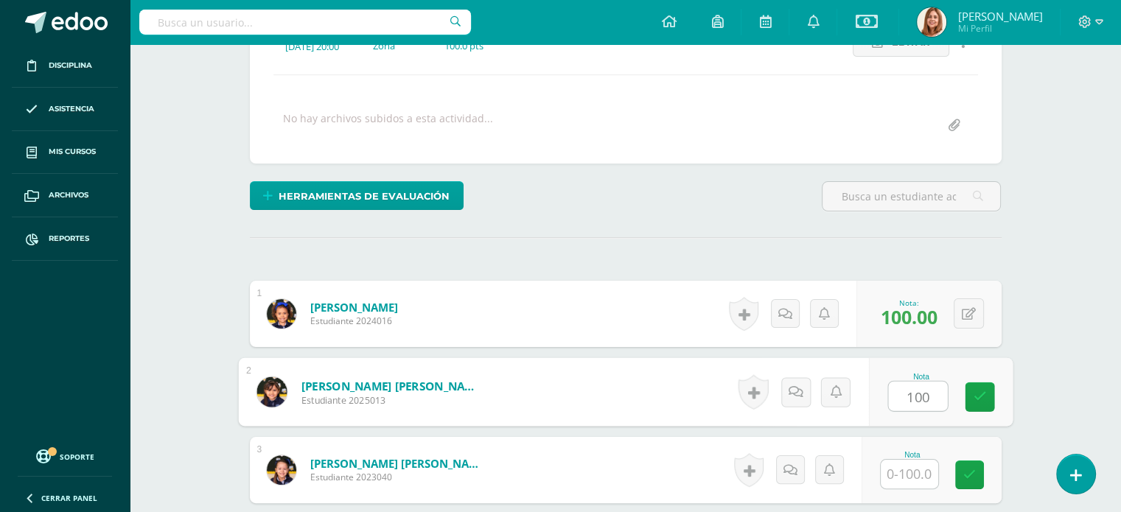
type input "100"
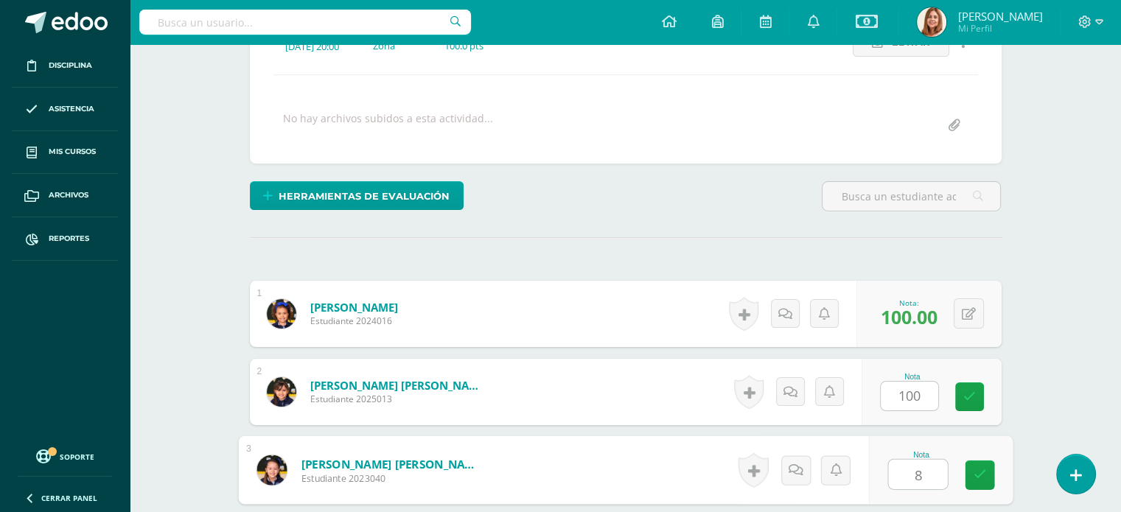
type input "80"
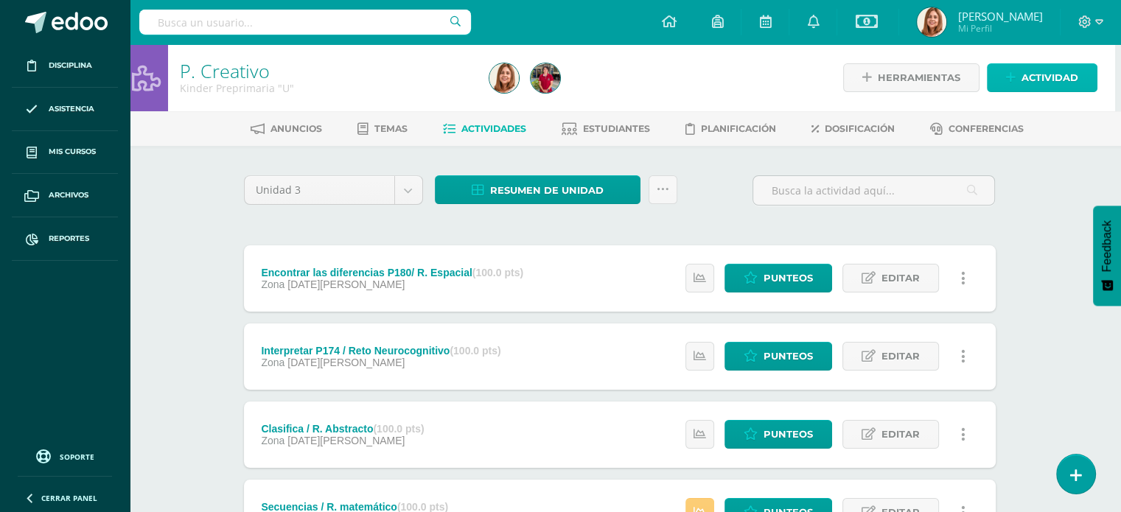
click at [1046, 81] on span "Actividad" at bounding box center [1049, 77] width 57 height 27
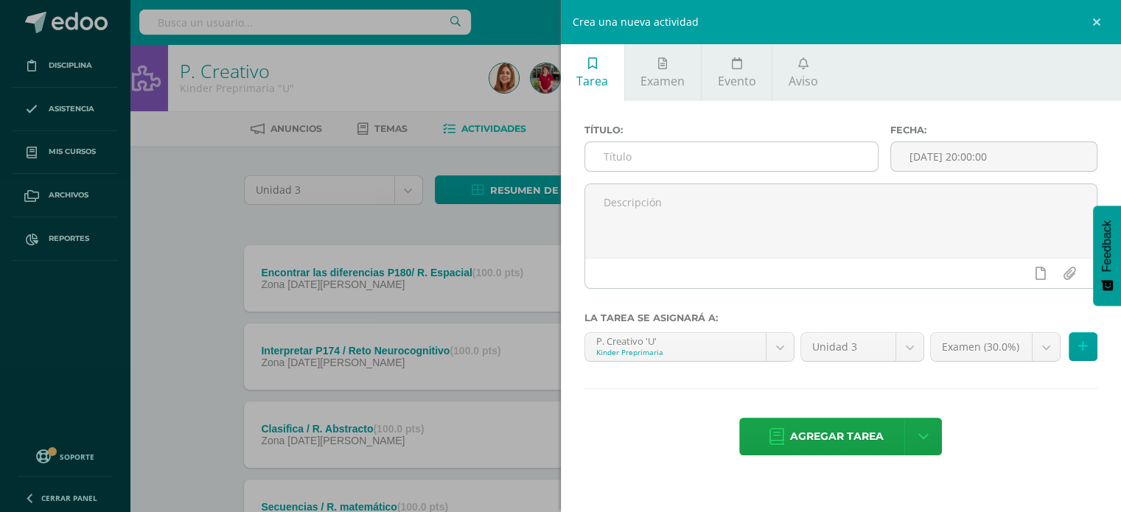
click at [608, 161] on input "text" at bounding box center [731, 156] width 293 height 29
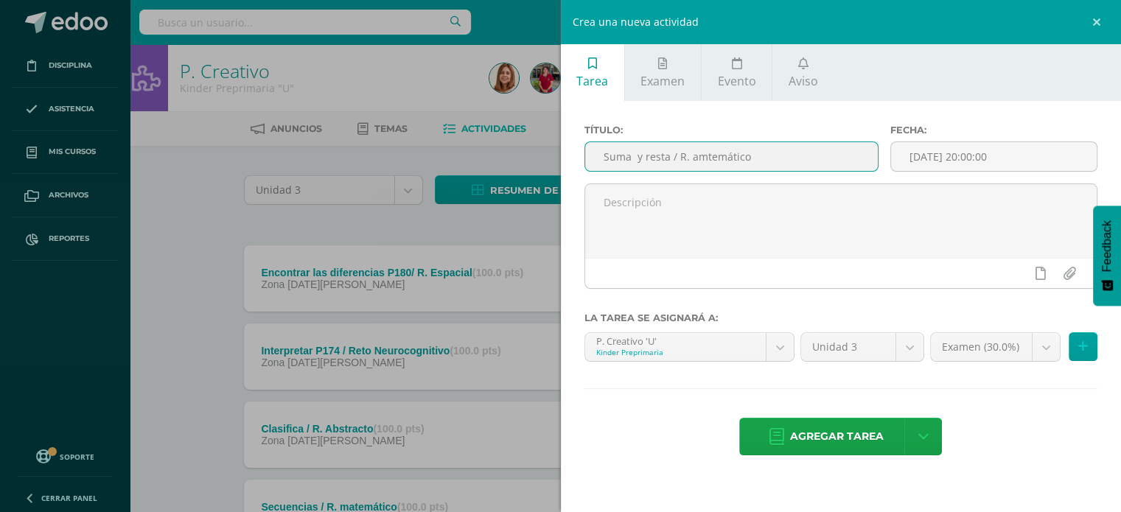
click at [699, 158] on input "Suma y resta / R. amtemático" at bounding box center [731, 156] width 293 height 29
type input "Suma y resta / R. Matemático"
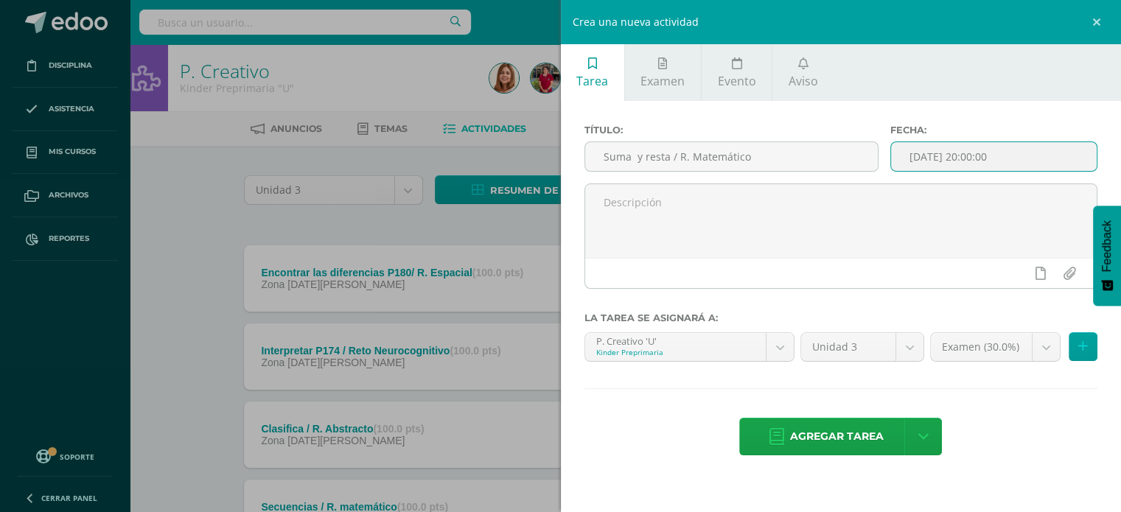
click at [1020, 150] on input "[DATE] 20:00:00" at bounding box center [994, 156] width 206 height 29
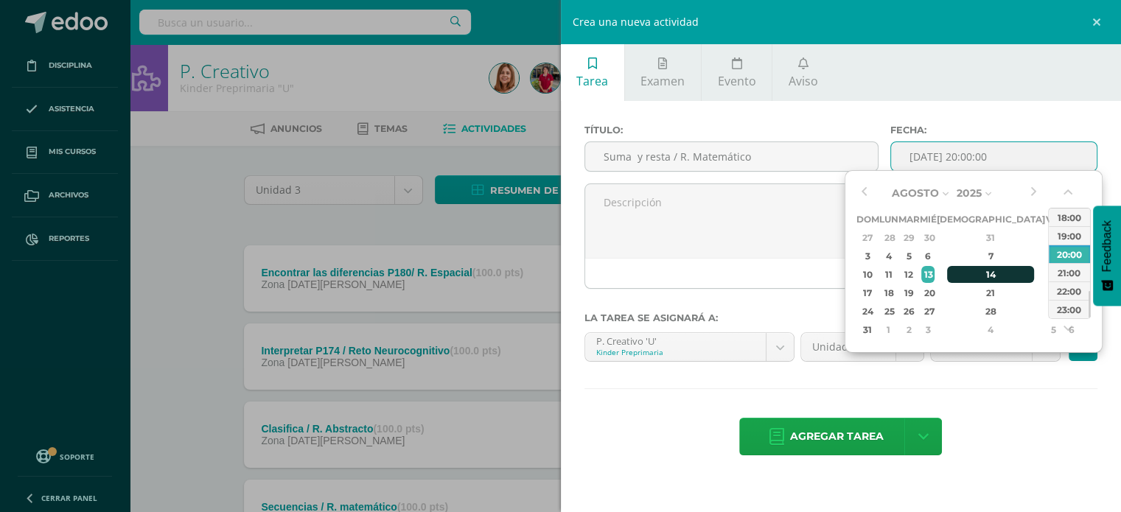
click at [977, 276] on div "14" at bounding box center [990, 274] width 87 height 17
type input "[DATE] 20:00"
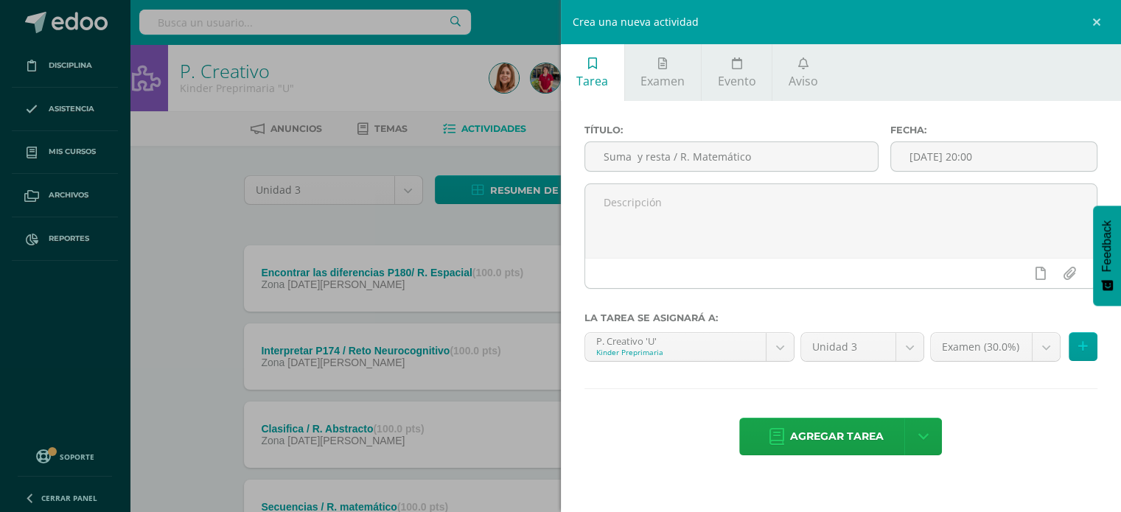
click at [1013, 385] on div "Título: Suma y resta / R. Matemático Fecha: [DATE] 20:00 La tarea se asignará a…" at bounding box center [841, 291] width 561 height 381
click at [1046, 354] on body "Disciplina Asistencia Mis cursos Archivos Reportes Soporte Ayuda Reportar un pr…" at bounding box center [554, 322] width 1121 height 644
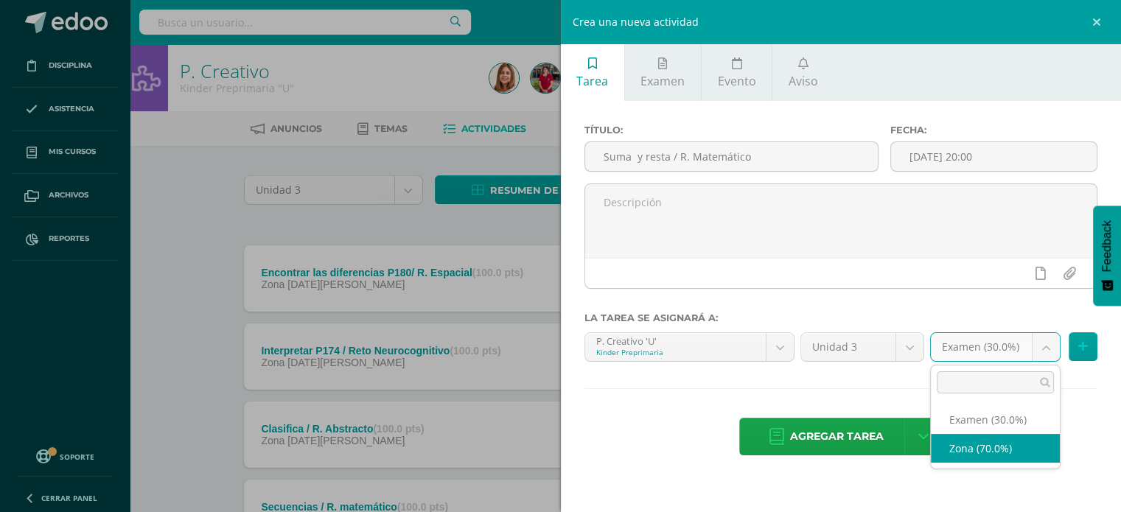
select select "201446"
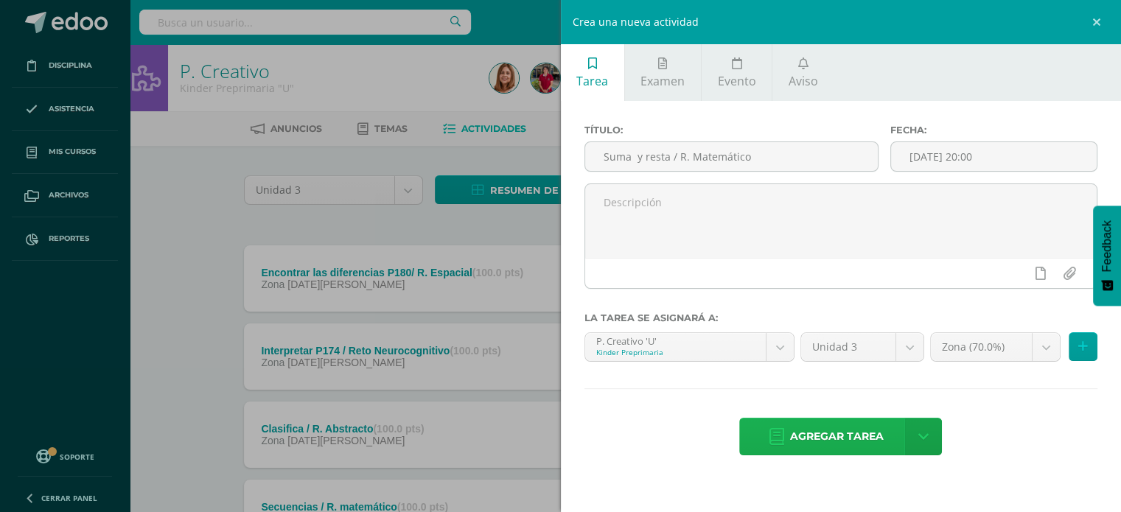
click at [846, 439] on span "Agregar tarea" at bounding box center [837, 437] width 94 height 36
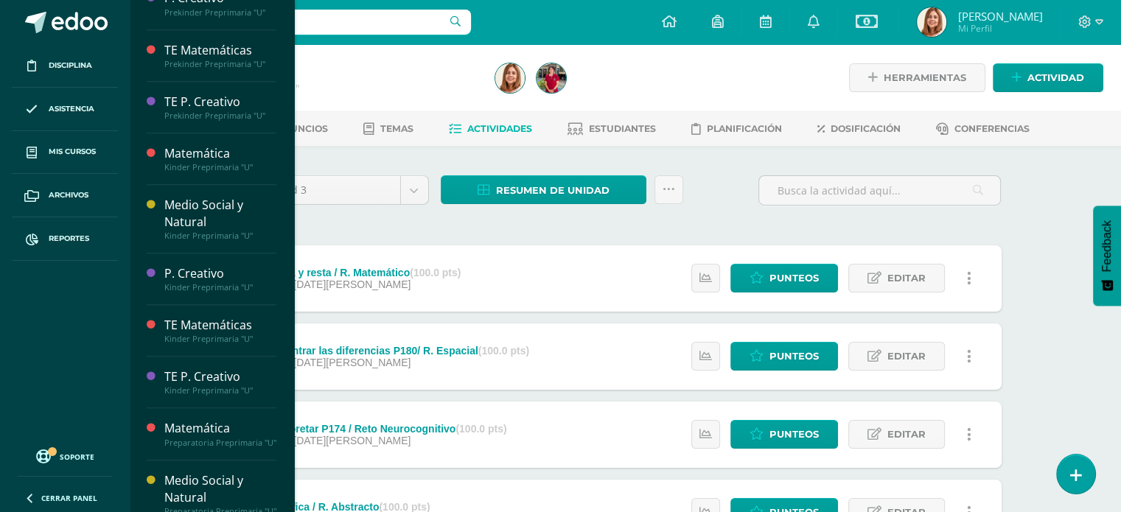
scroll to position [769, 0]
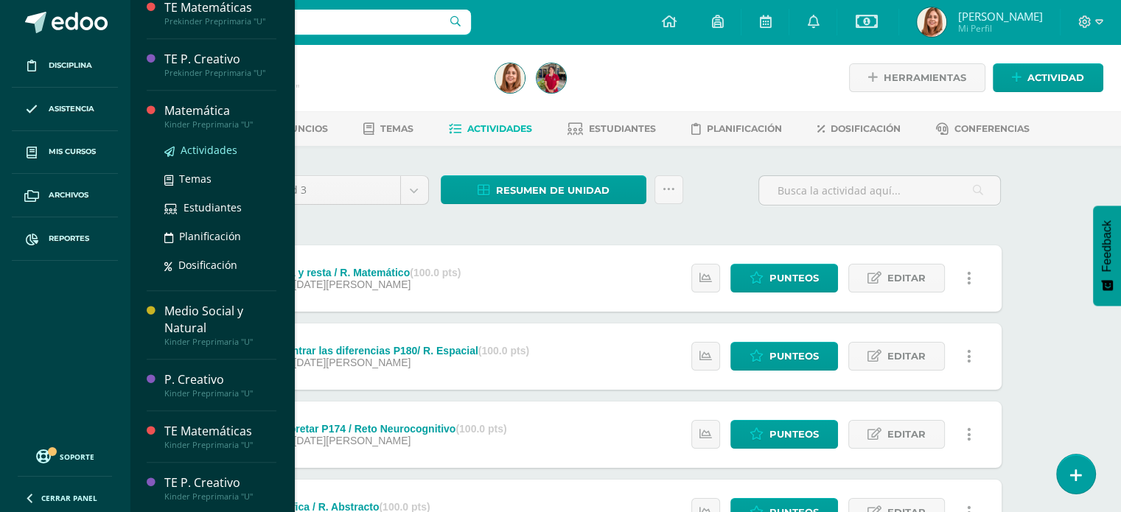
click at [200, 147] on span "Actividades" at bounding box center [209, 150] width 57 height 14
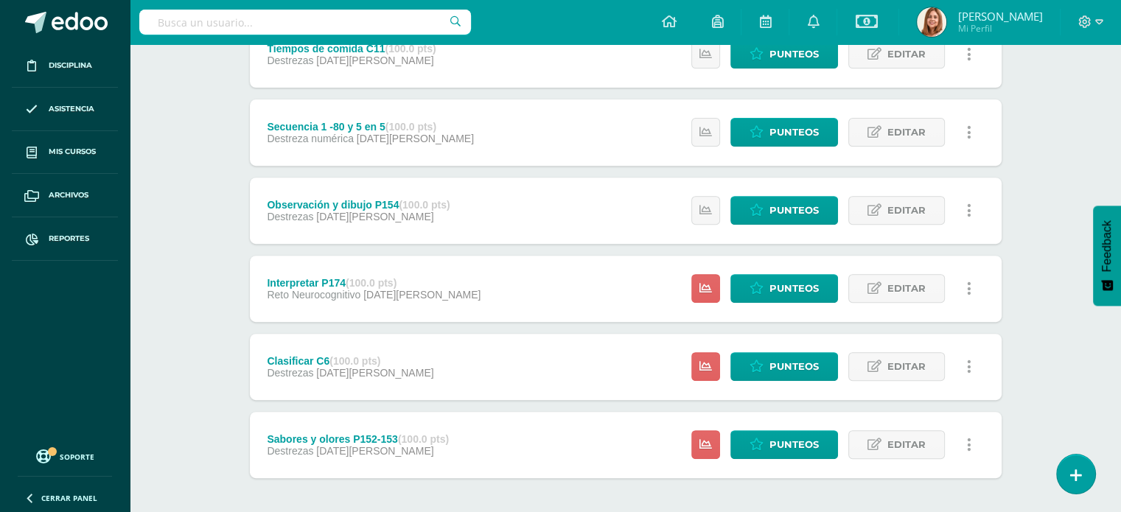
scroll to position [538, 0]
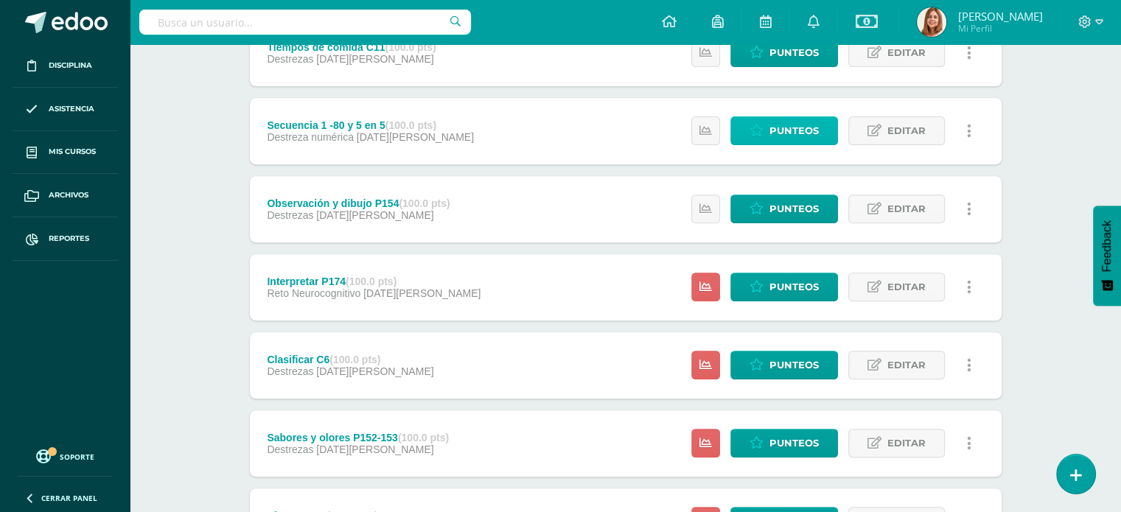
click at [794, 125] on span "Punteos" at bounding box center [793, 130] width 49 height 27
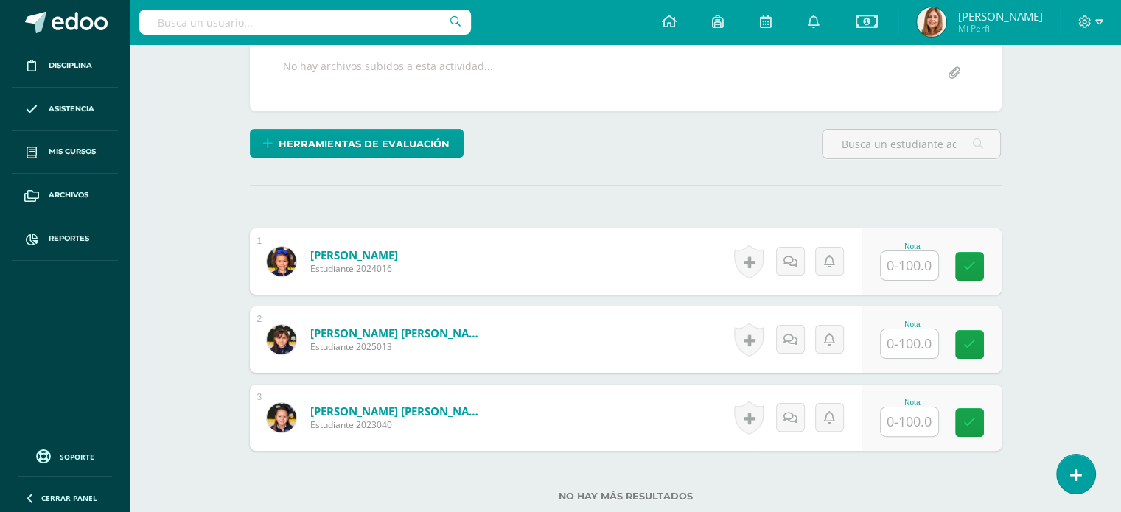
scroll to position [313, 0]
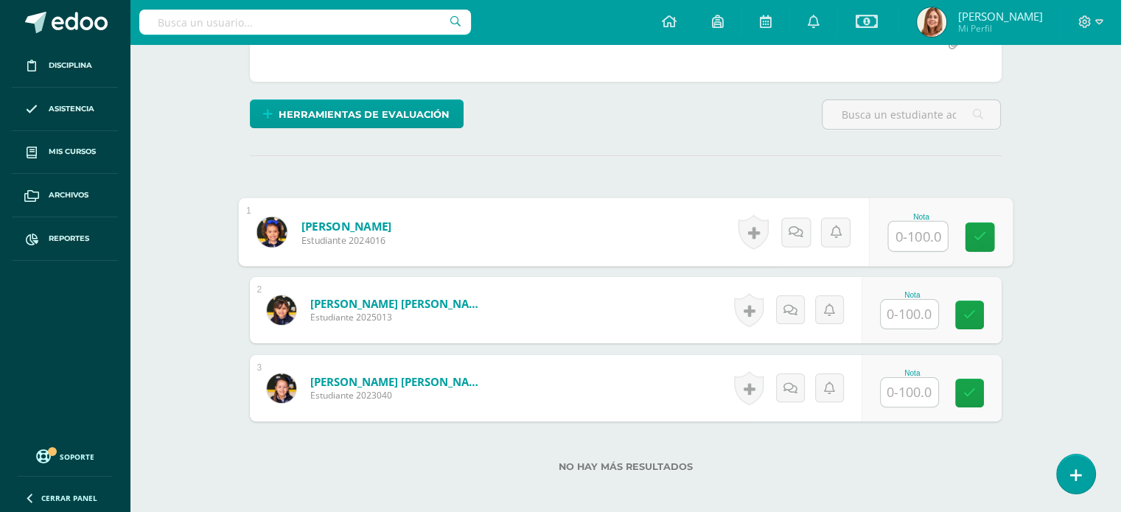
click at [909, 236] on input "text" at bounding box center [917, 236] width 59 height 29
type input "954"
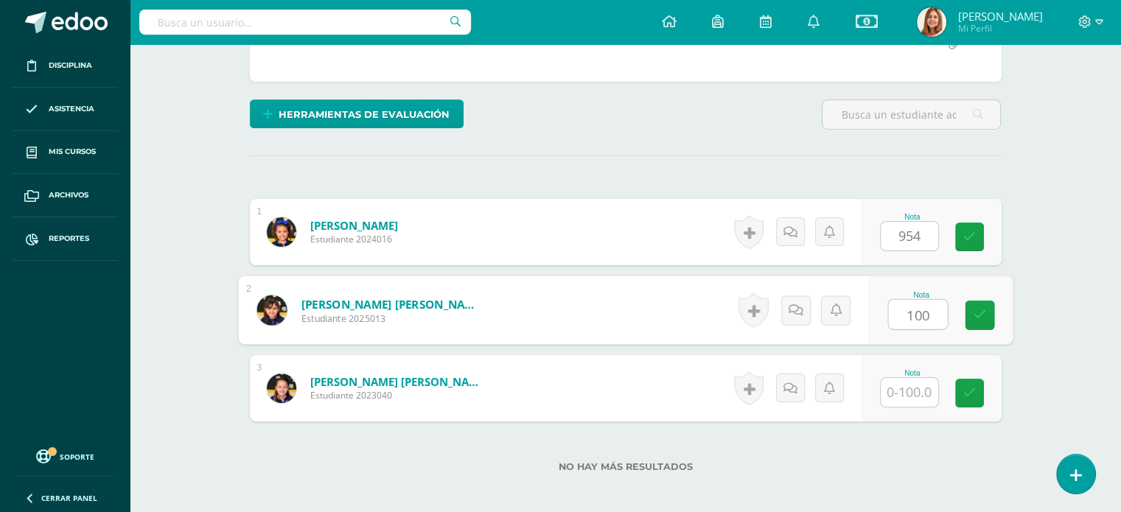
type input "100"
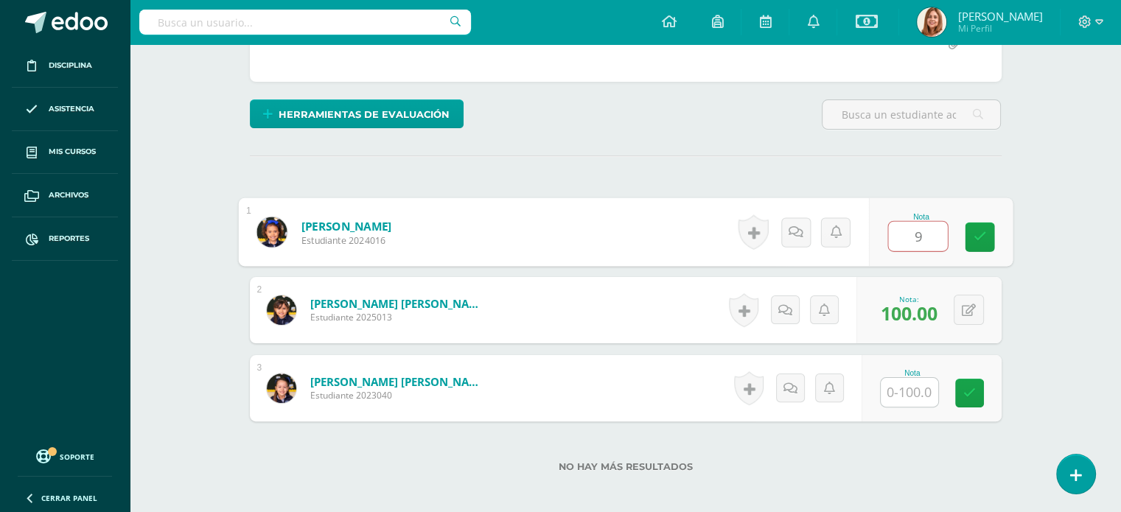
type input "95"
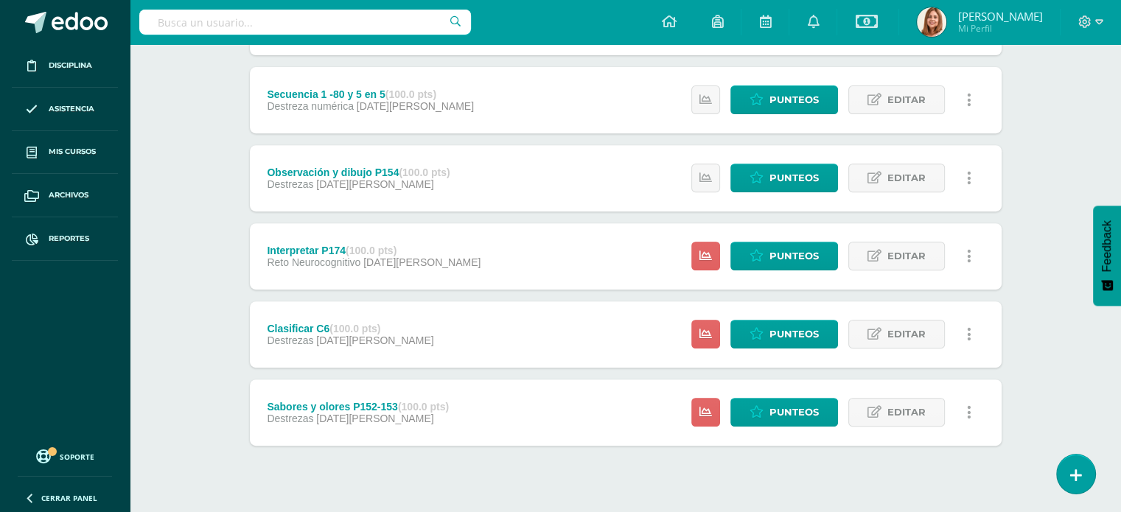
scroll to position [570, 0]
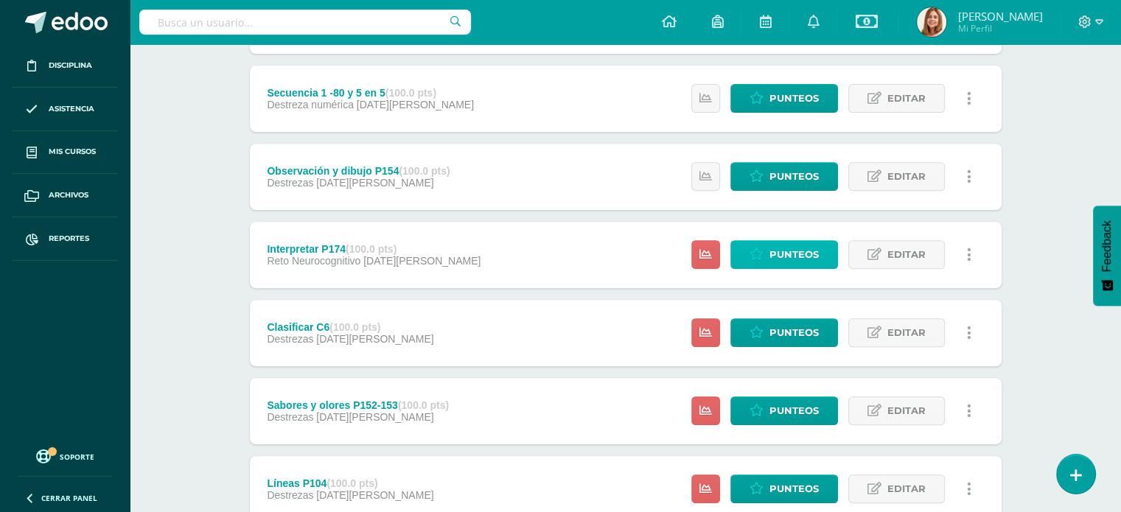
click at [783, 258] on span "Punteos" at bounding box center [793, 254] width 49 height 27
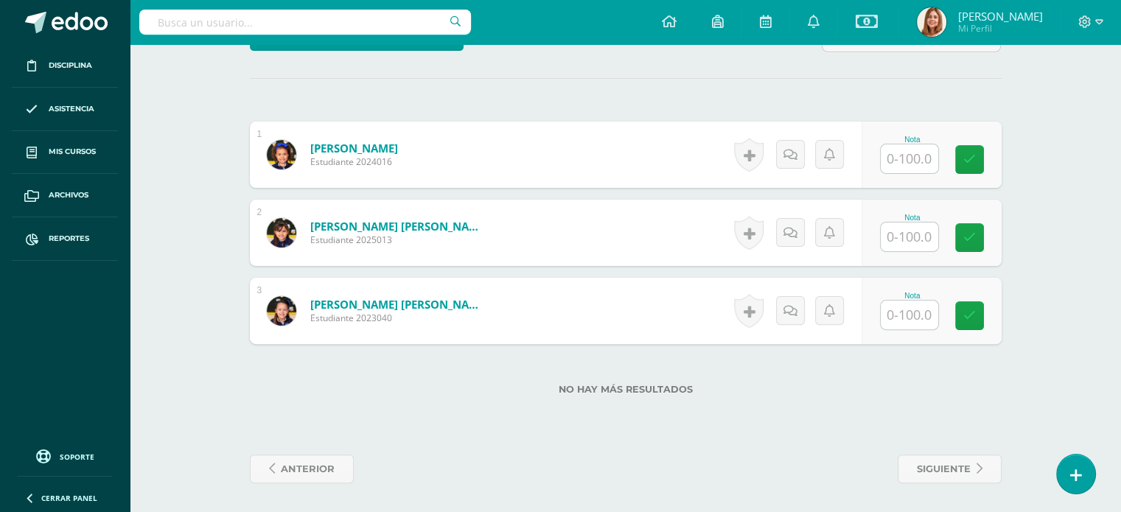
click at [929, 162] on input "text" at bounding box center [909, 158] width 57 height 29
type input "100"
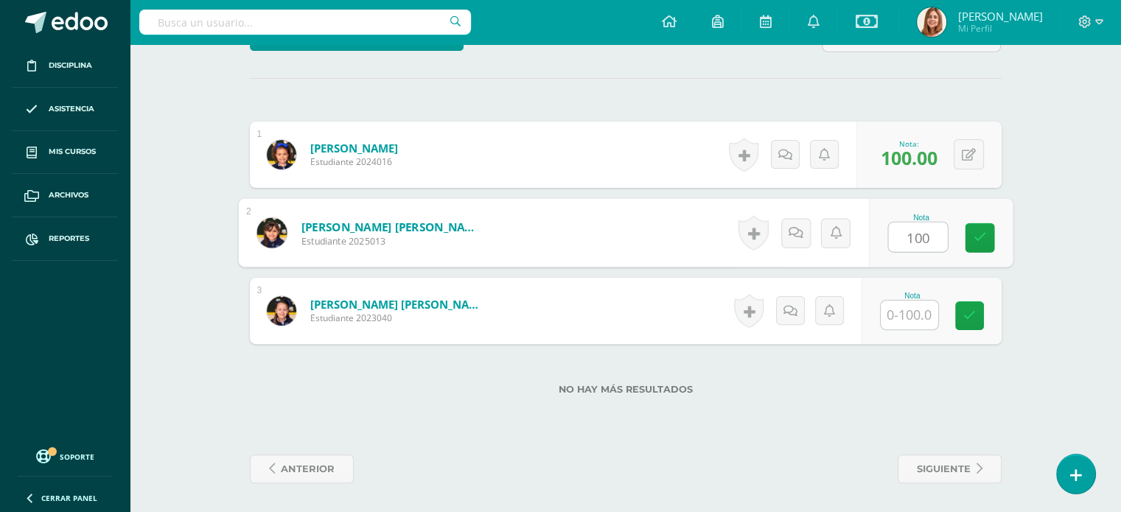
type input "100"
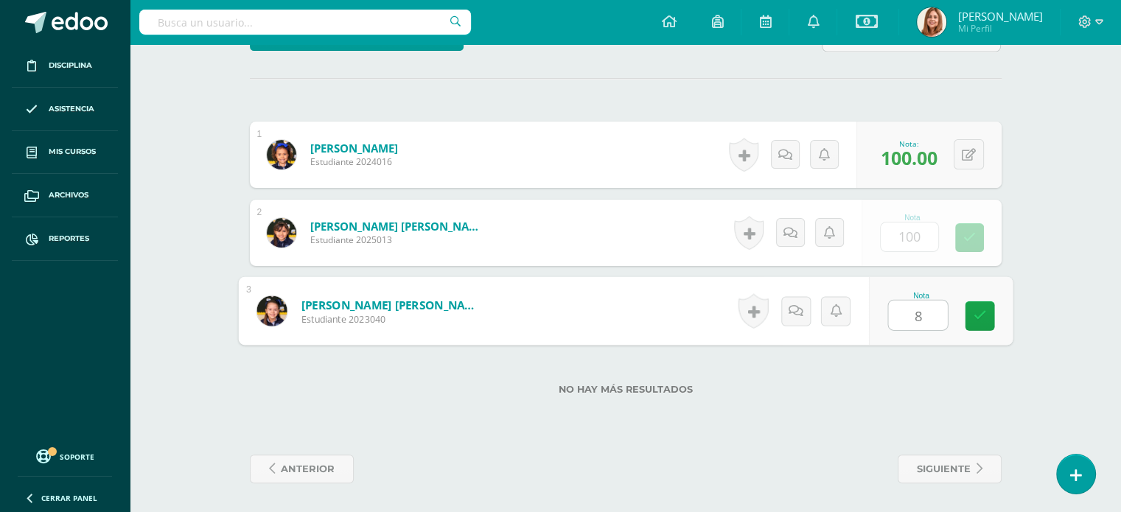
type input "80"
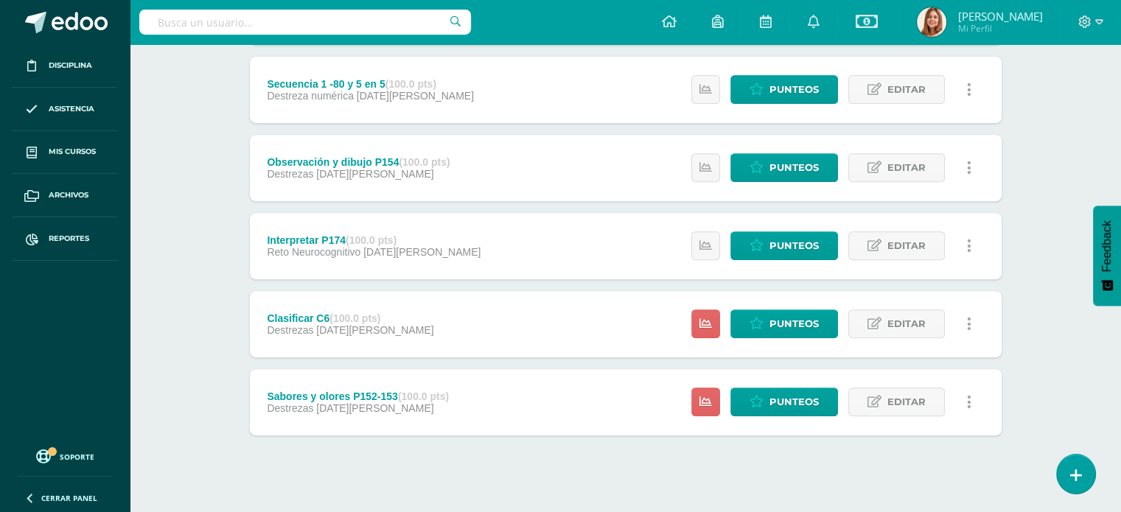
scroll to position [595, 0]
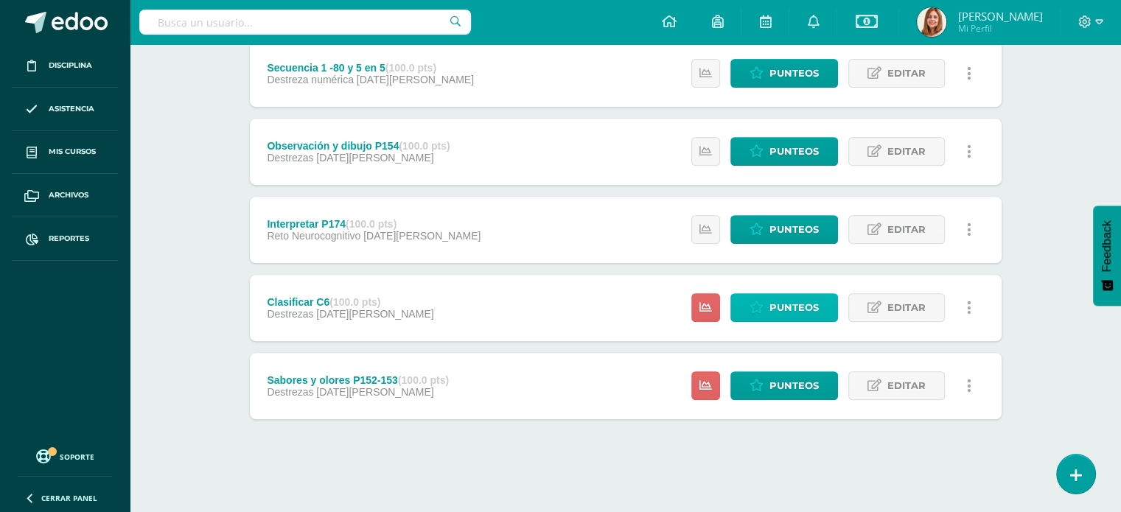
click at [808, 305] on span "Punteos" at bounding box center [793, 307] width 49 height 27
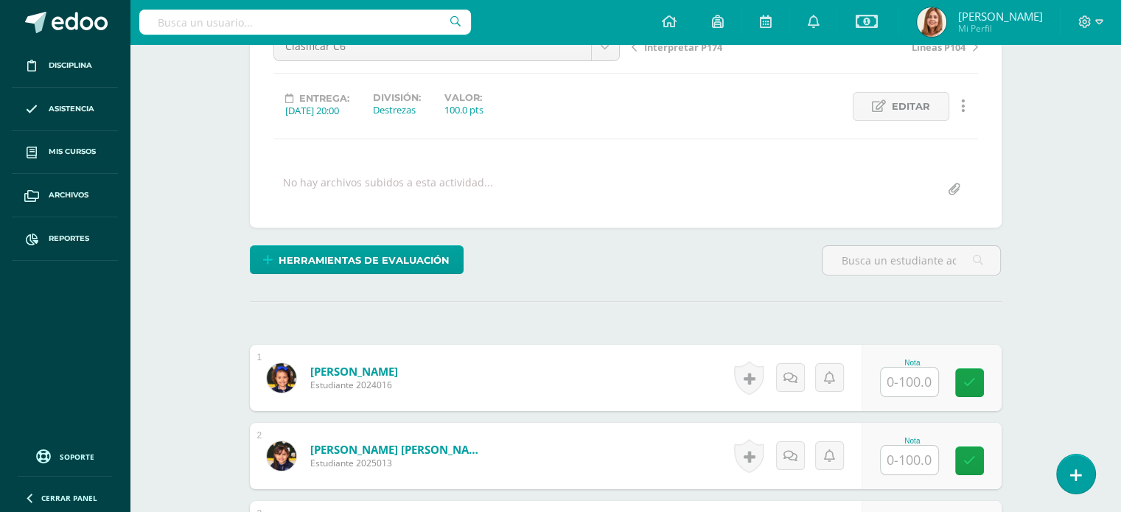
click at [904, 376] on input "text" at bounding box center [909, 382] width 57 height 29
type input "90"
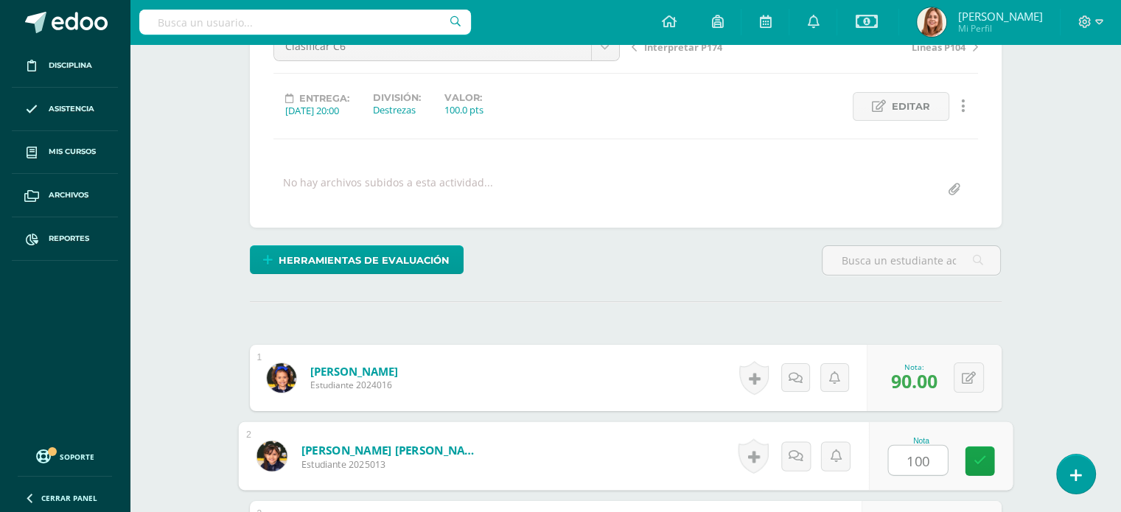
type input "100"
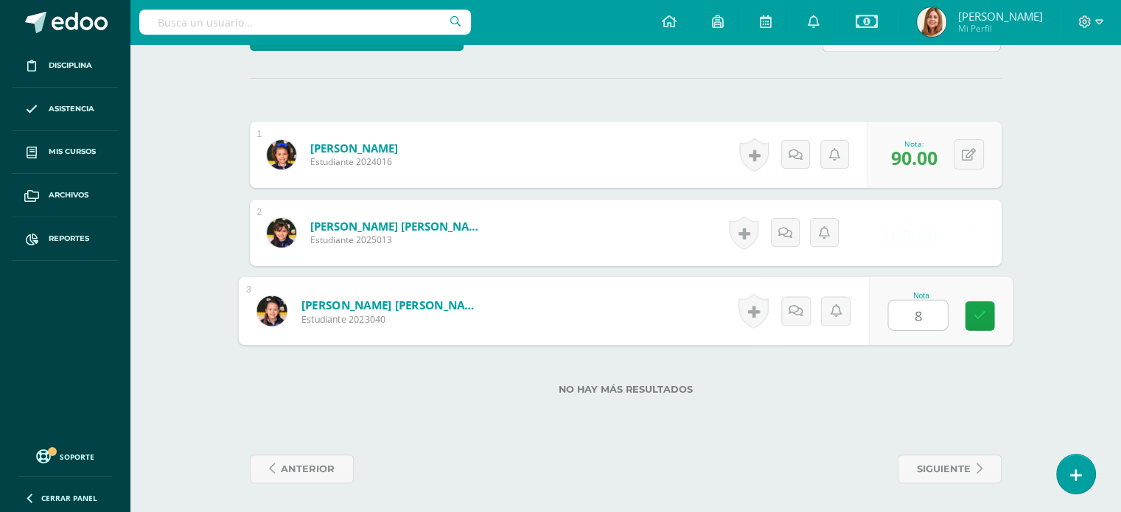
type input "80"
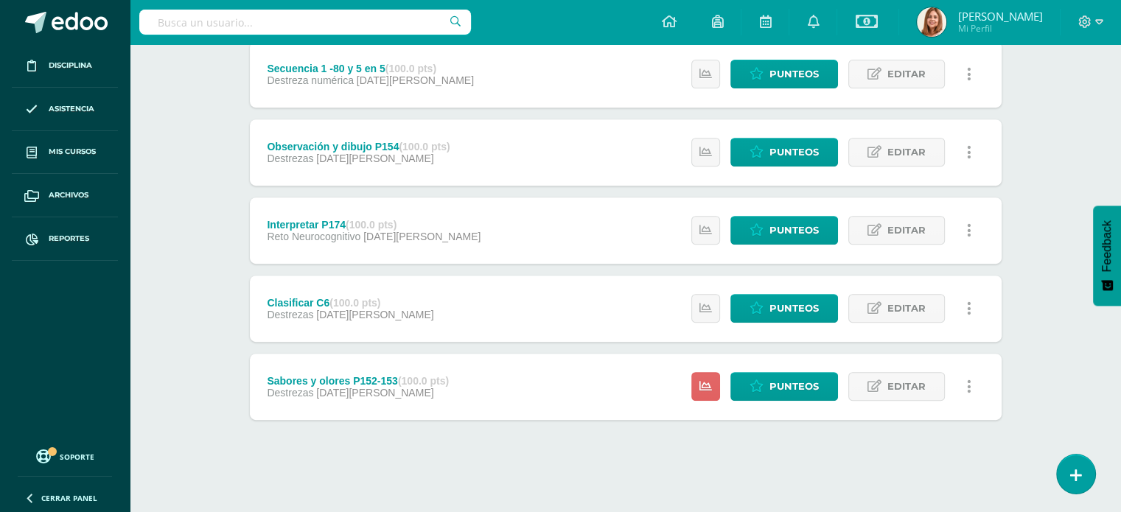
scroll to position [595, 0]
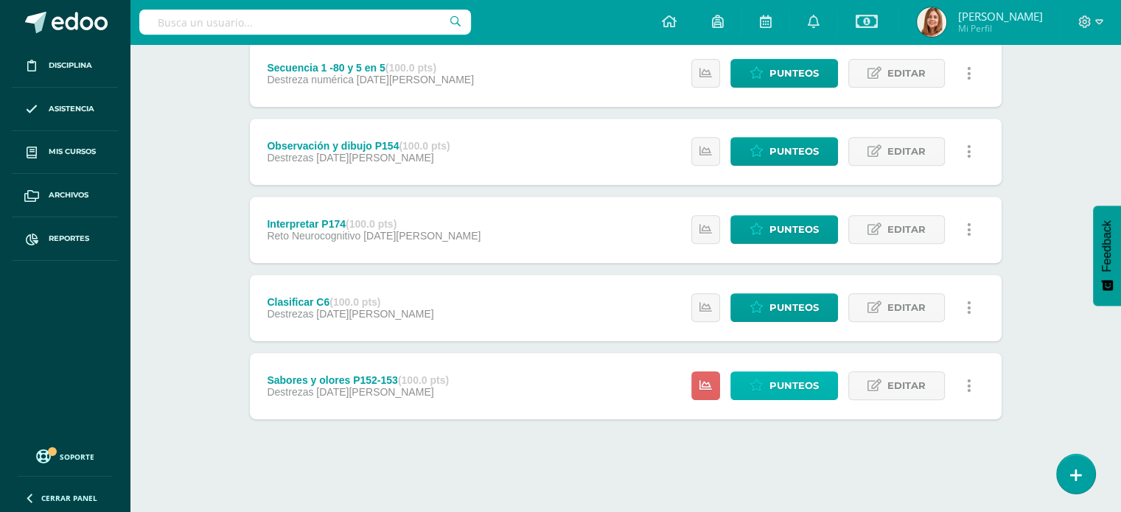
click at [778, 382] on span "Punteos" at bounding box center [793, 385] width 49 height 27
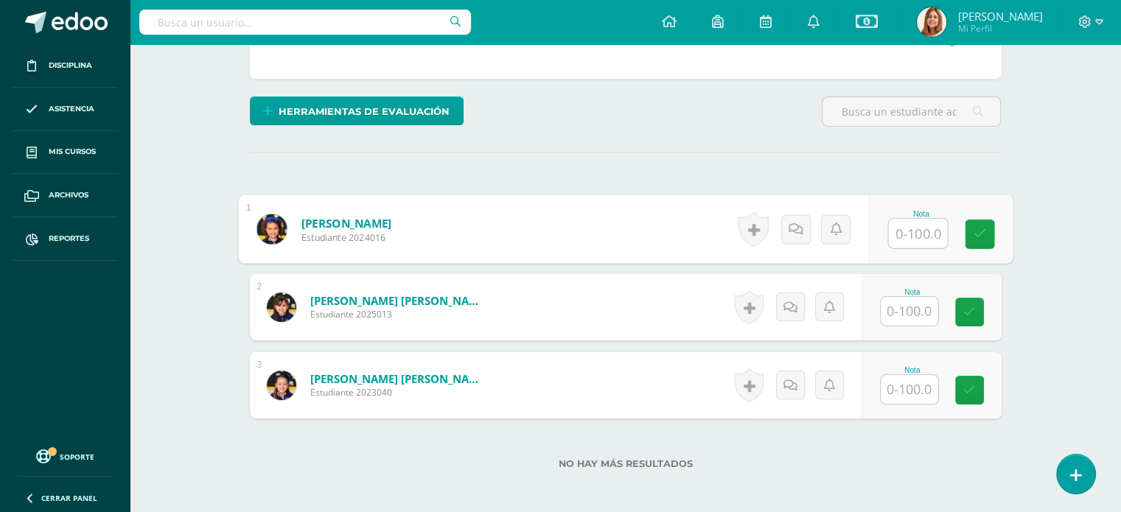
click at [921, 231] on input "text" at bounding box center [917, 233] width 59 height 29
type input "100"
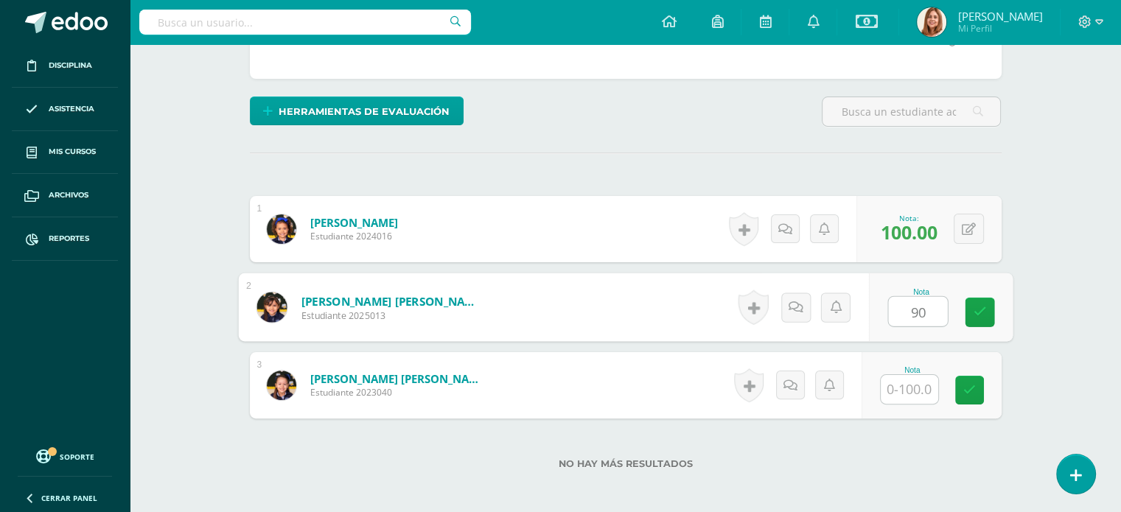
type input "90"
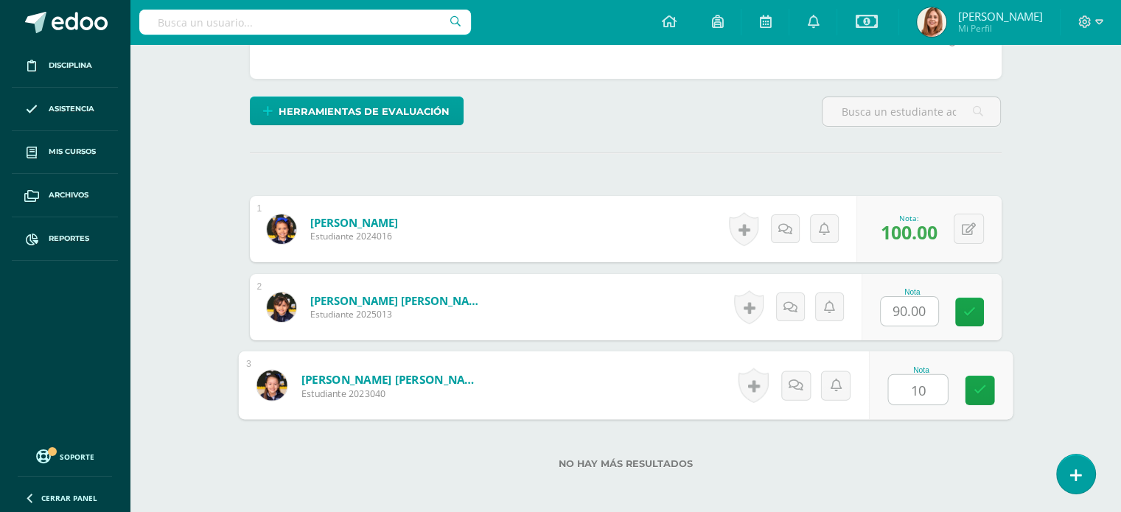
type input "100"
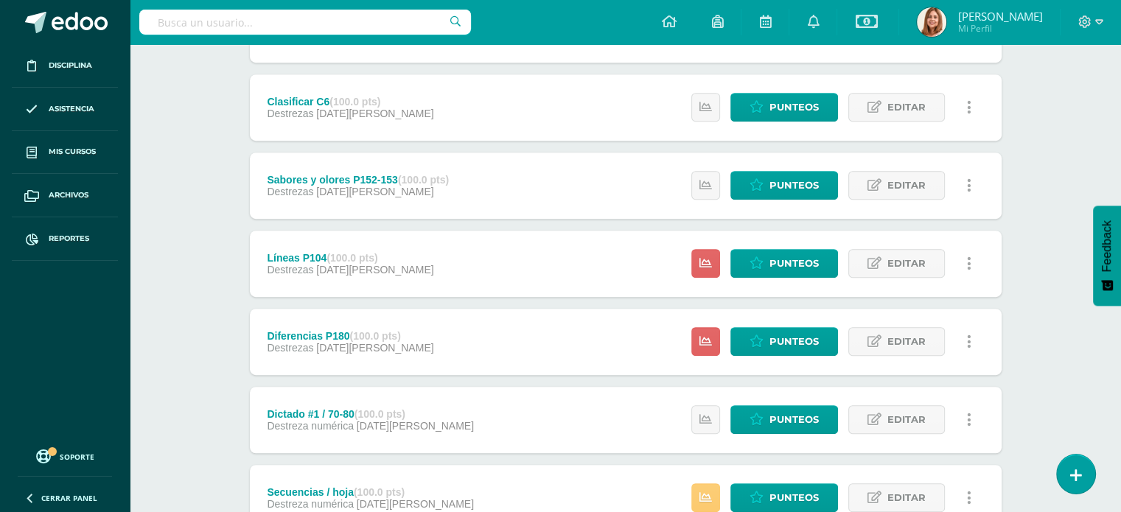
scroll to position [799, 0]
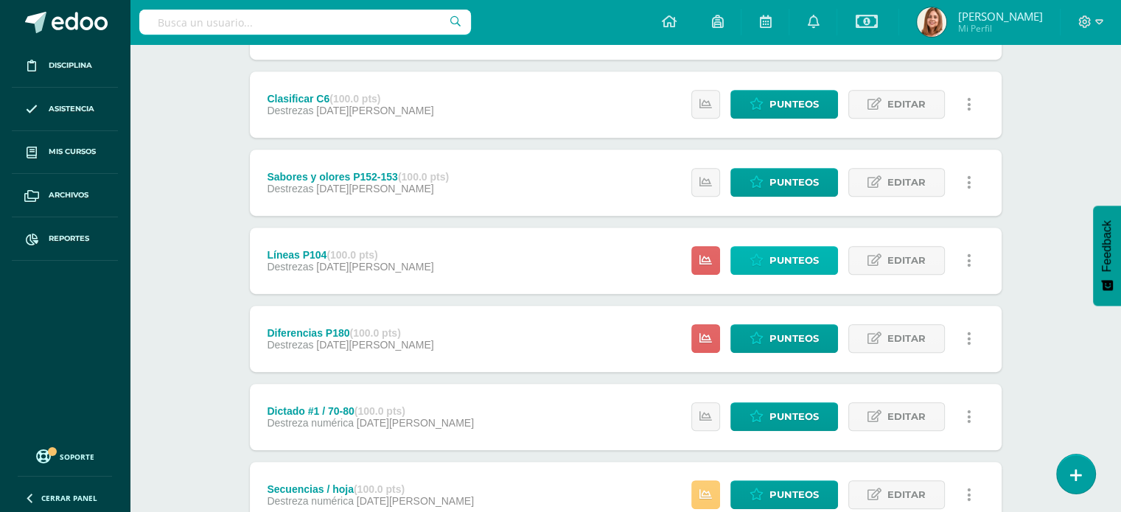
click at [792, 264] on span "Punteos" at bounding box center [793, 260] width 49 height 27
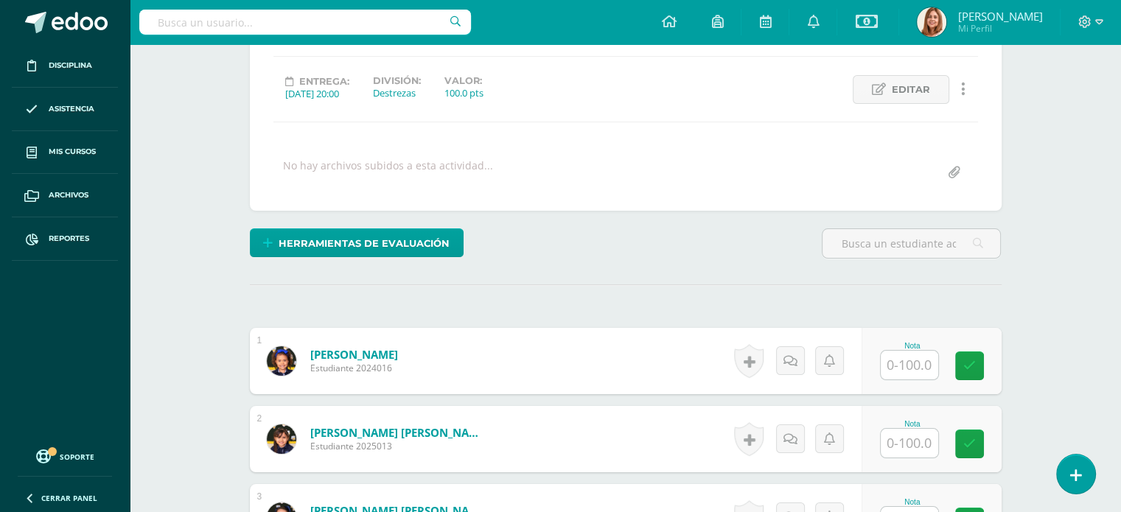
click at [915, 366] on input "text" at bounding box center [909, 365] width 57 height 29
type input "100"
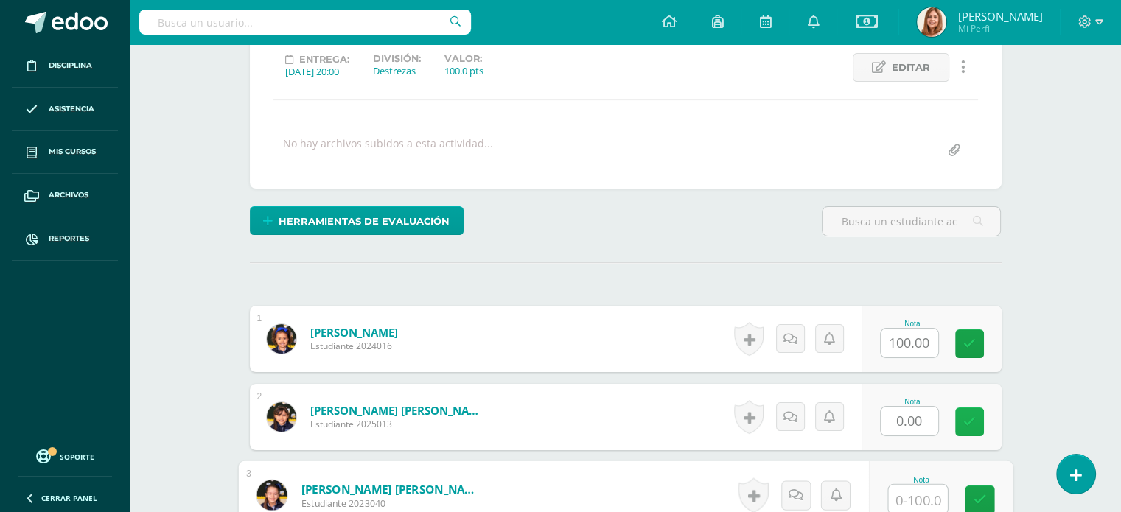
click at [976, 426] on form "[PERSON_NAME] [PERSON_NAME] Estudiante 2025013 Nota 0.00 0 [GEOGRAPHIC_DATA]" at bounding box center [626, 417] width 752 height 66
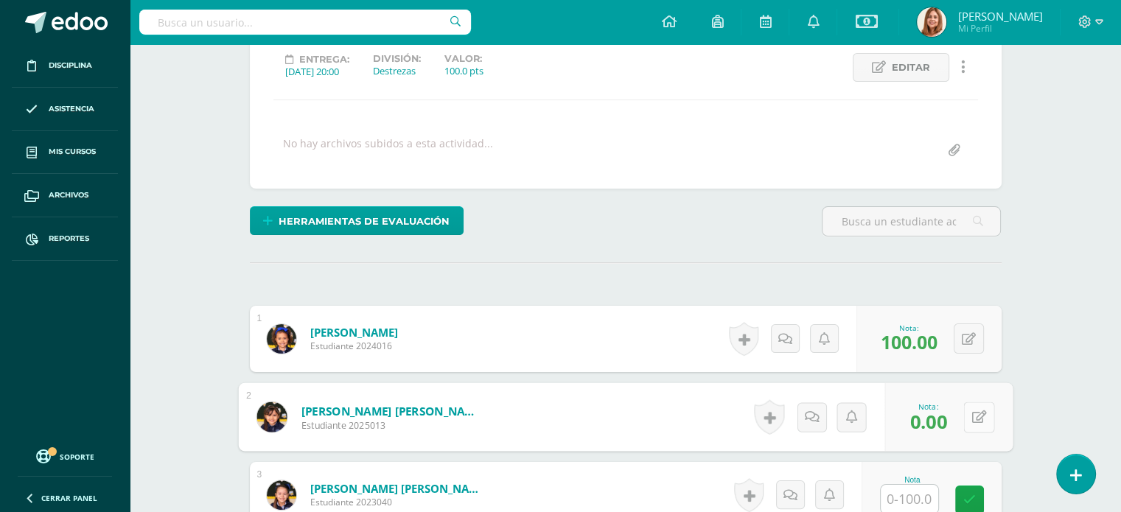
click at [967, 418] on button at bounding box center [978, 417] width 31 height 31
type input "100"
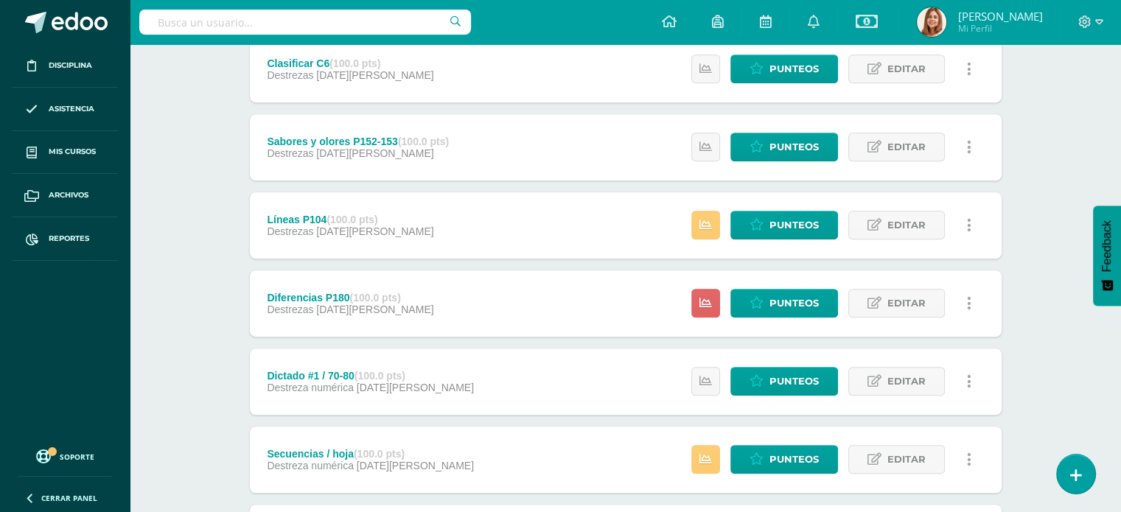
scroll to position [846, 0]
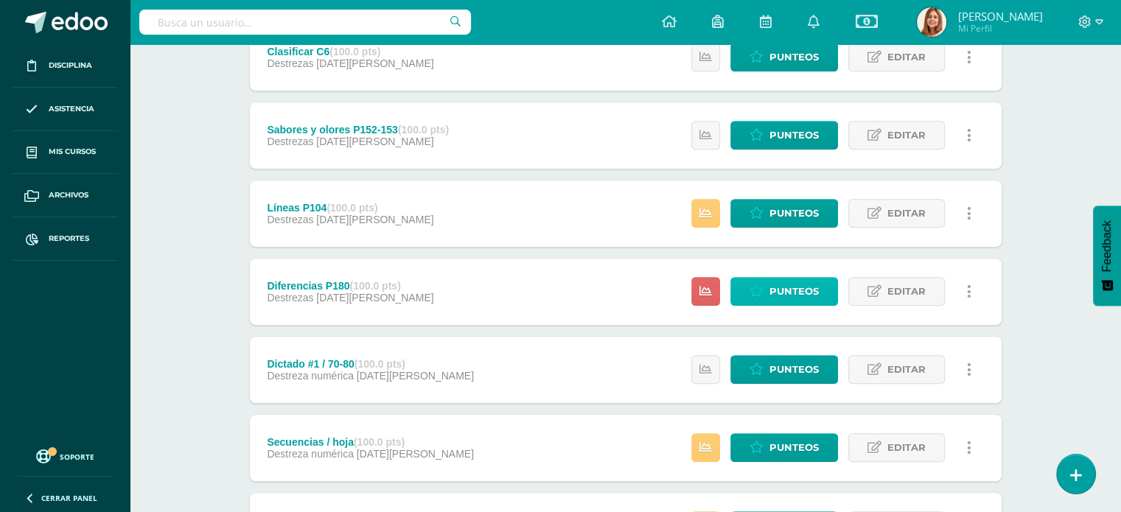
click at [769, 288] on link "Punteos" at bounding box center [784, 291] width 108 height 29
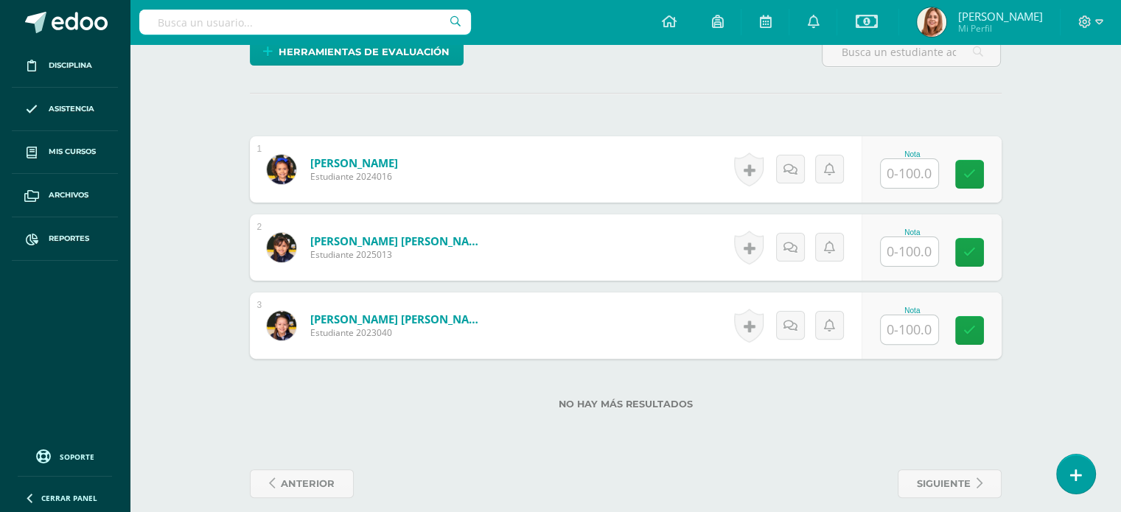
scroll to position [382, 0]
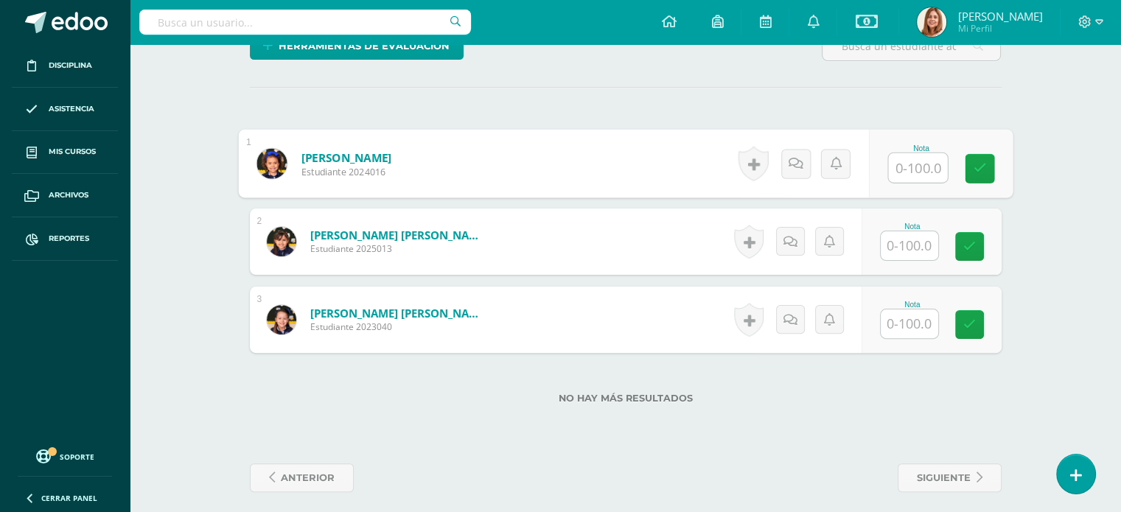
click at [911, 173] on input "text" at bounding box center [917, 167] width 59 height 29
type input "10"
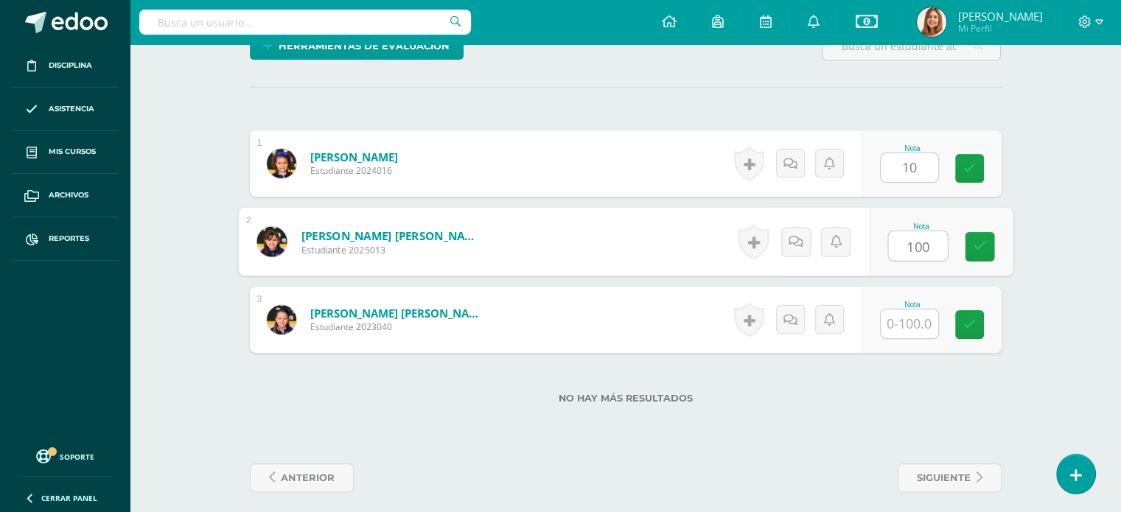
type input "100"
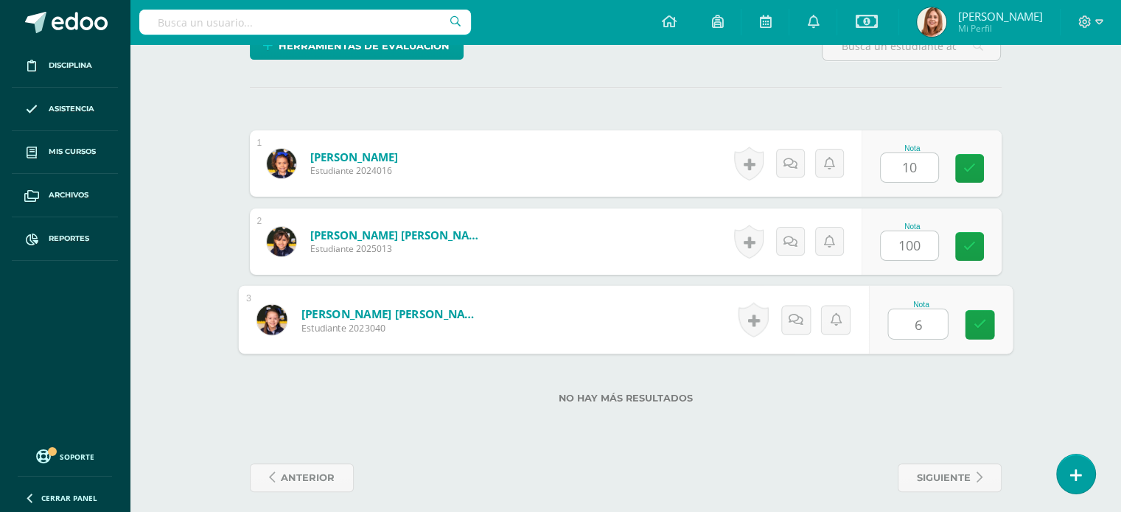
type input "60"
